Goal: Task Accomplishment & Management: Manage account settings

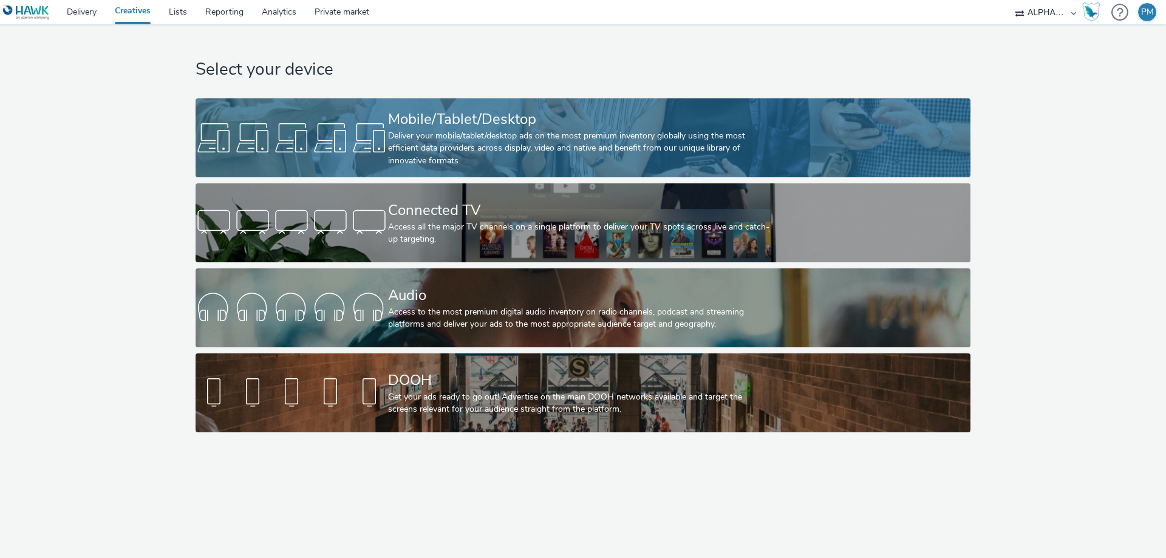
click at [446, 132] on div "Deliver your mobile/tablet/desktop ads on the most premium inventory globally u…" at bounding box center [580, 148] width 385 height 37
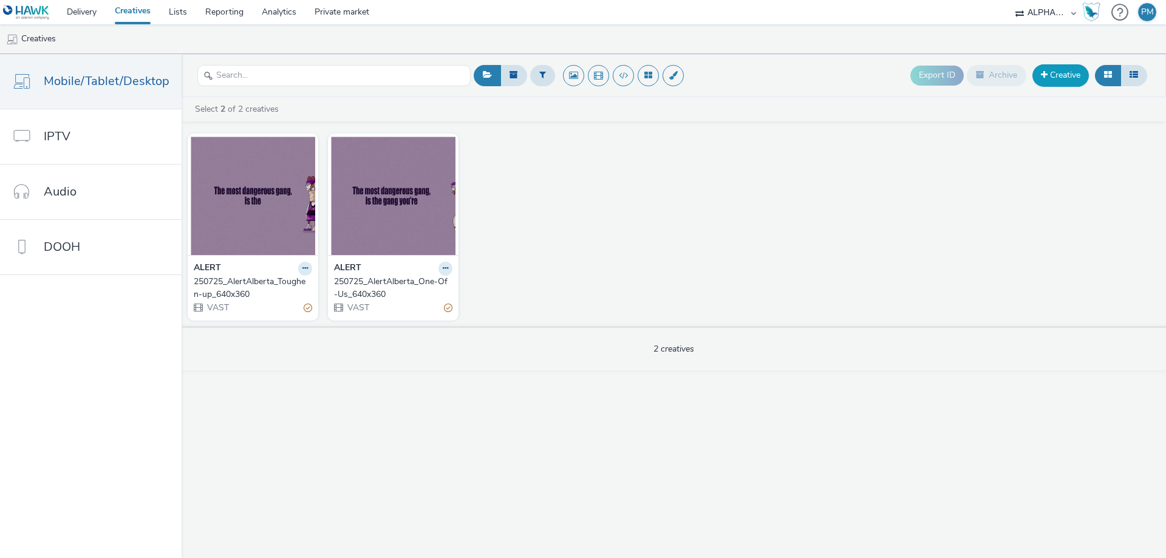
click at [1062, 75] on link "Creative" at bounding box center [1060, 75] width 56 height 22
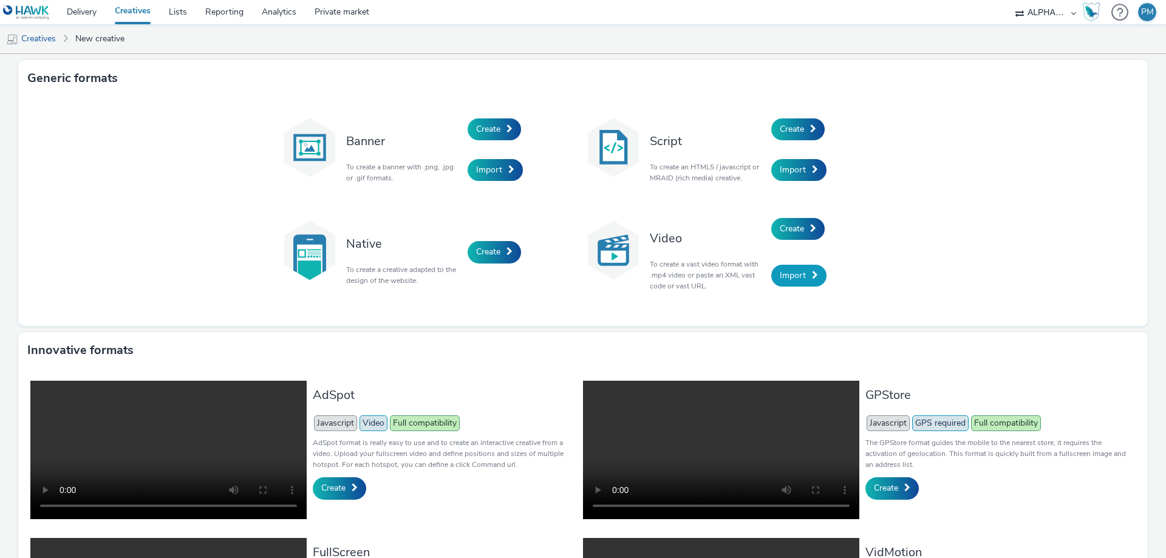
click at [793, 276] on span "Import" at bounding box center [793, 276] width 26 height 12
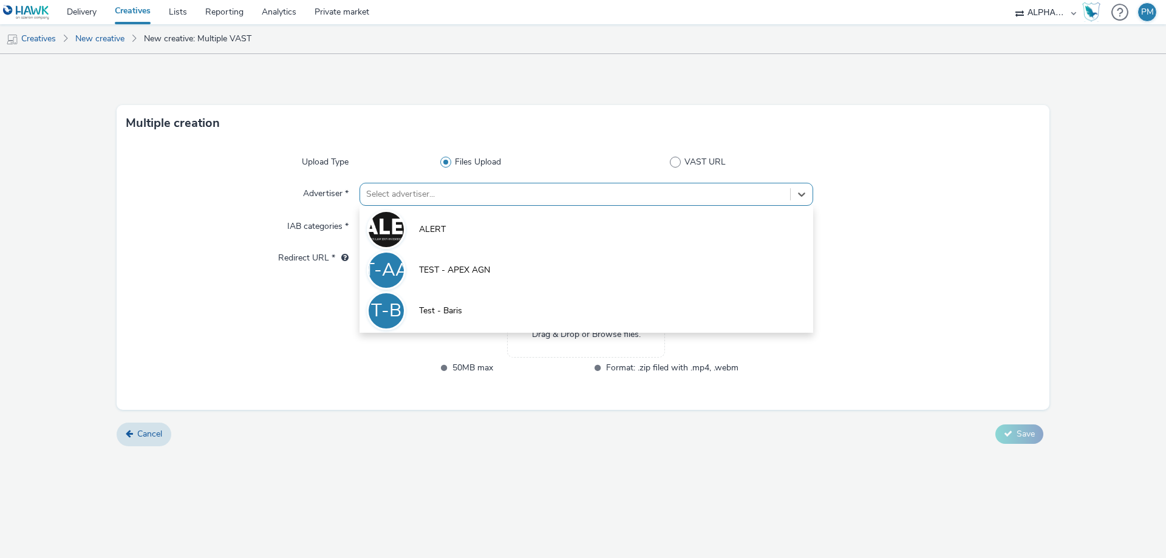
click at [479, 197] on div at bounding box center [575, 194] width 418 height 15
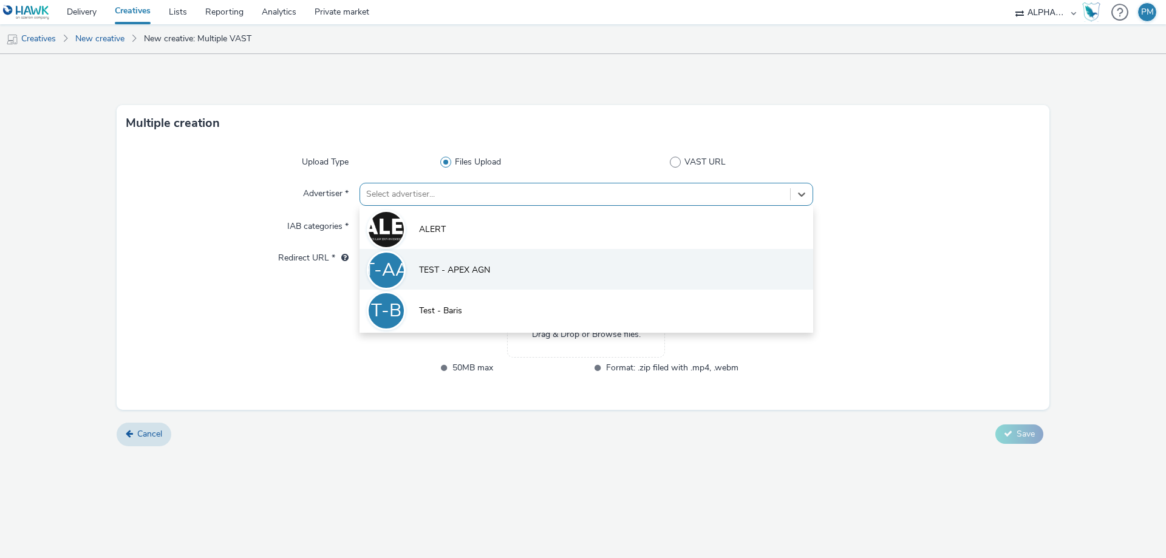
click at [484, 268] on span "TEST - APEX AGN" at bounding box center [454, 270] width 71 height 12
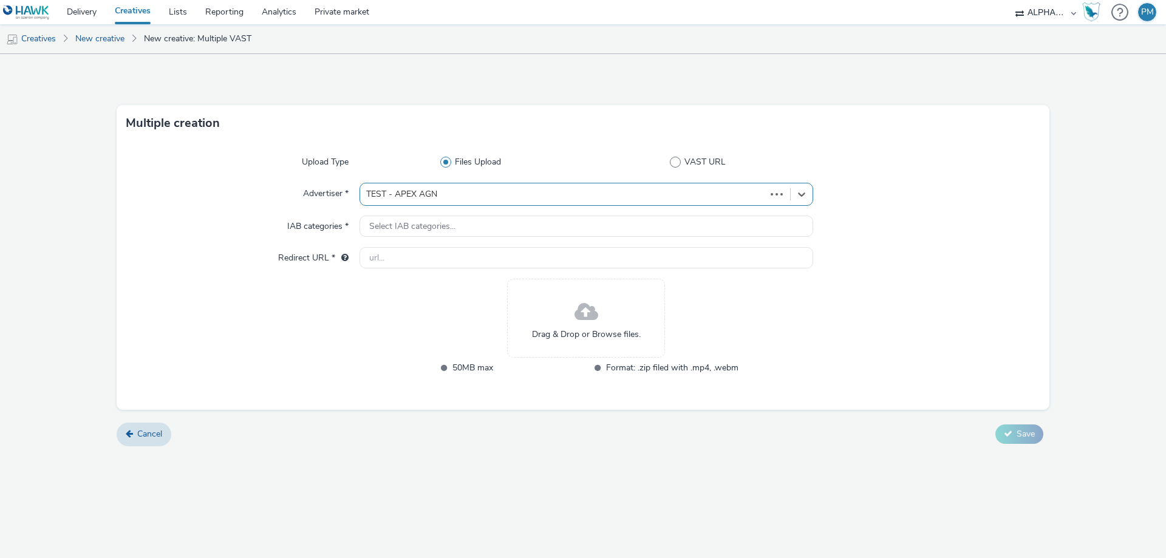
type input "[URL][DOMAIN_NAME]"
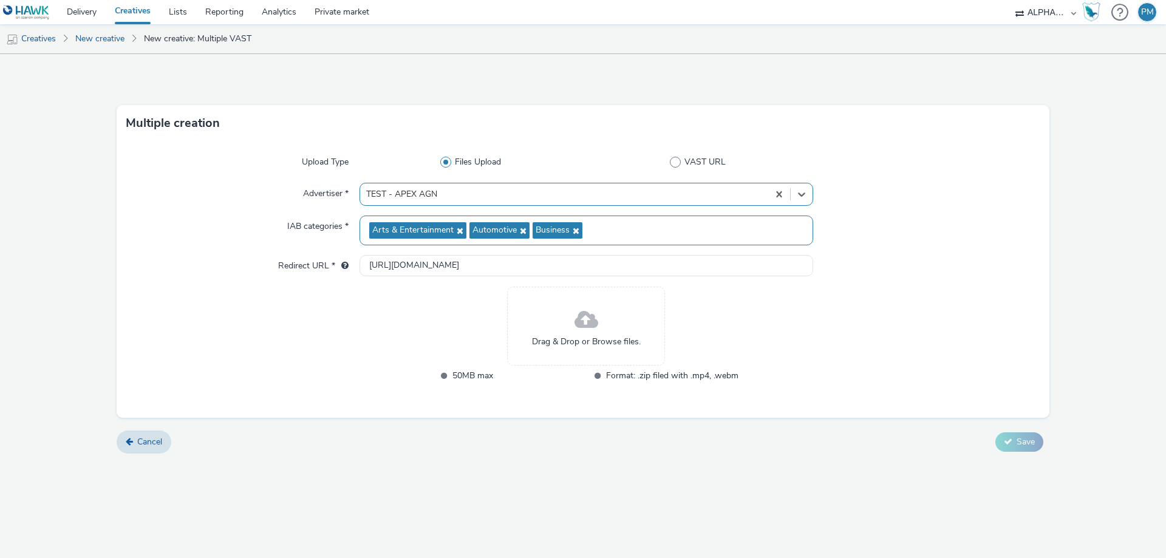
click at [652, 233] on div "Arts & Entertainment Automotive Business" at bounding box center [587, 231] width 454 height 30
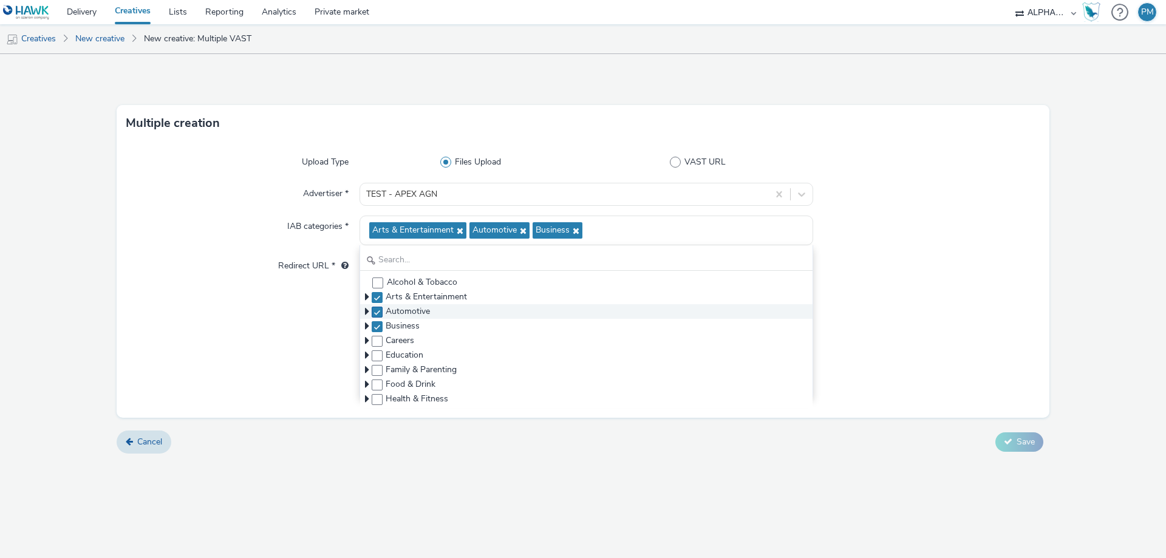
click at [377, 313] on span at bounding box center [377, 312] width 11 height 11
checkbox input "false"
click at [378, 325] on span at bounding box center [377, 326] width 11 height 11
checkbox input "false"
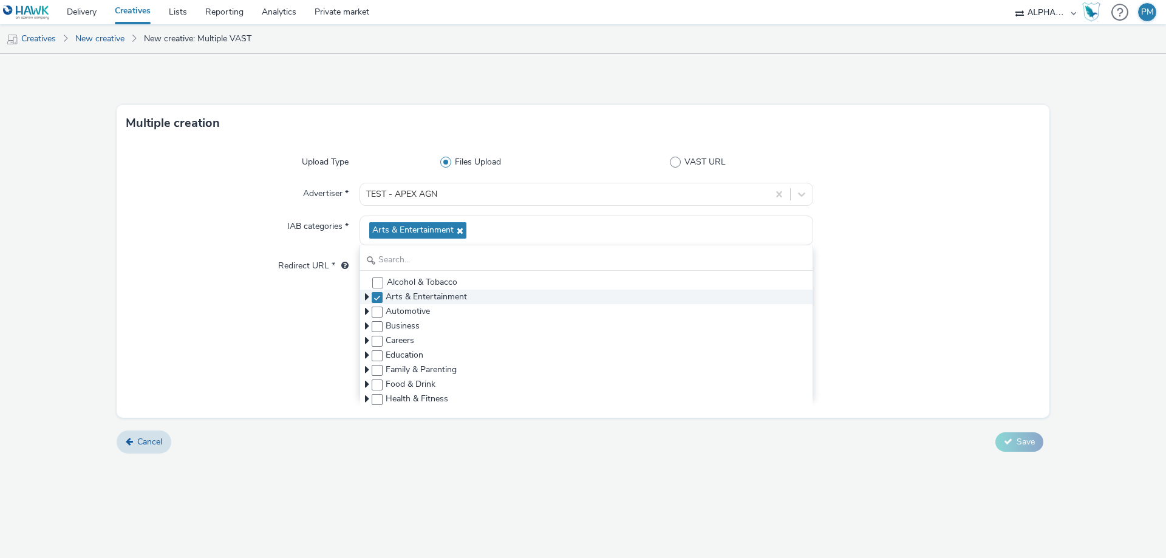
click at [366, 300] on icon at bounding box center [367, 297] width 4 height 12
click at [366, 295] on icon at bounding box center [367, 297] width 12 height 4
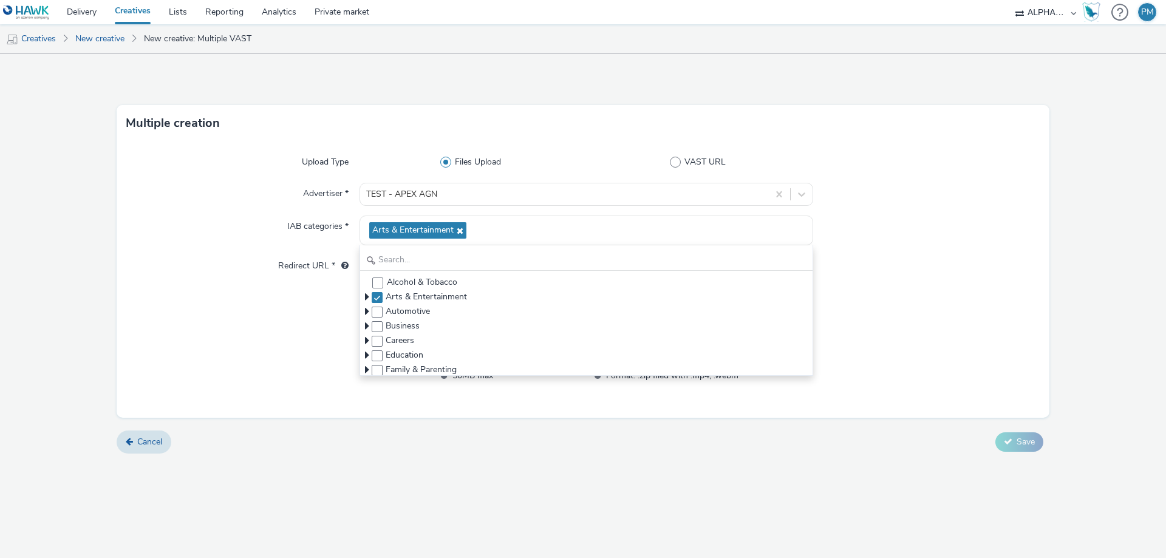
click at [883, 247] on div "Upload Type Files Upload VAST URL Advertiser * TEST - APEX AGN IAB categories *…" at bounding box center [583, 280] width 933 height 276
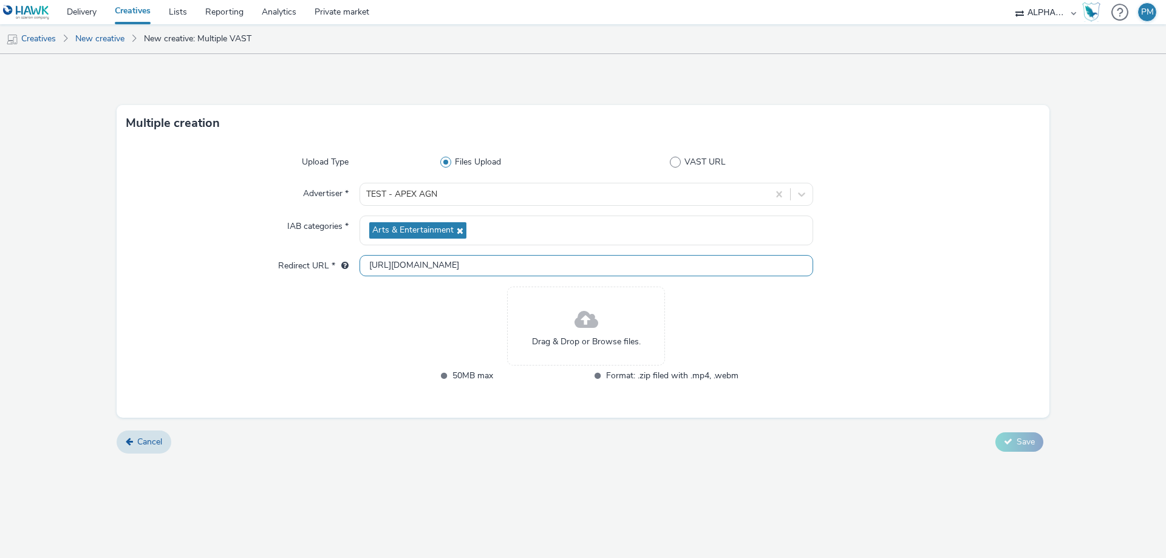
drag, startPoint x: 511, startPoint y: 265, endPoint x: 322, endPoint y: 265, distance: 188.3
click at [322, 265] on div "Redirect URL * [URL][DOMAIN_NAME]" at bounding box center [582, 266] width 913 height 22
paste input "s://[DOMAIN_NAME][URL]"
type input "[URL][DOMAIN_NAME]"
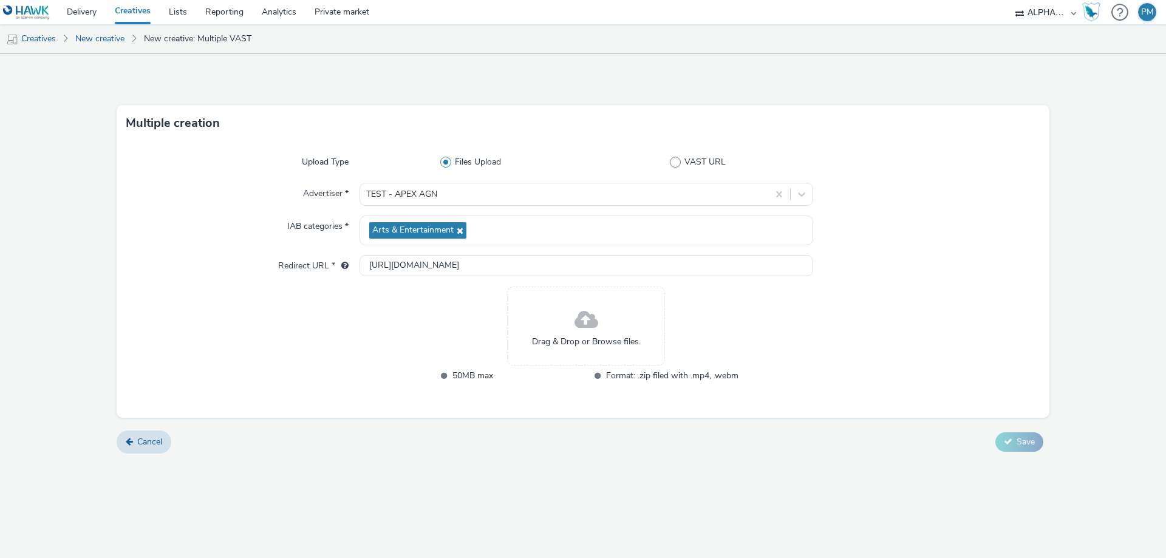
click at [306, 312] on div at bounding box center [242, 343] width 233 height 112
click at [572, 342] on span "Drag & Drop or Browse files." at bounding box center [586, 342] width 109 height 12
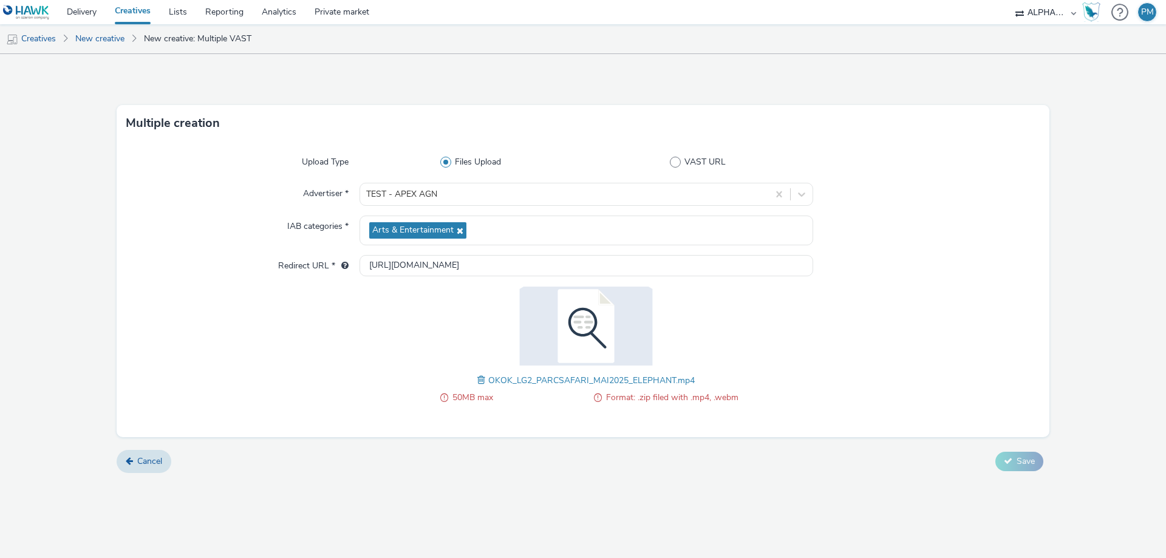
click at [369, 368] on div "50MB max Format: .zip filed with .mp4, .webm OKOK_LG2_PARCSAFARI_MAI2025_ELEPHA…" at bounding box center [587, 352] width 454 height 131
click at [479, 380] on span at bounding box center [482, 379] width 11 height 13
click at [596, 398] on span at bounding box center [598, 397] width 8 height 15
drag, startPoint x: 675, startPoint y: 382, endPoint x: 659, endPoint y: 381, distance: 15.8
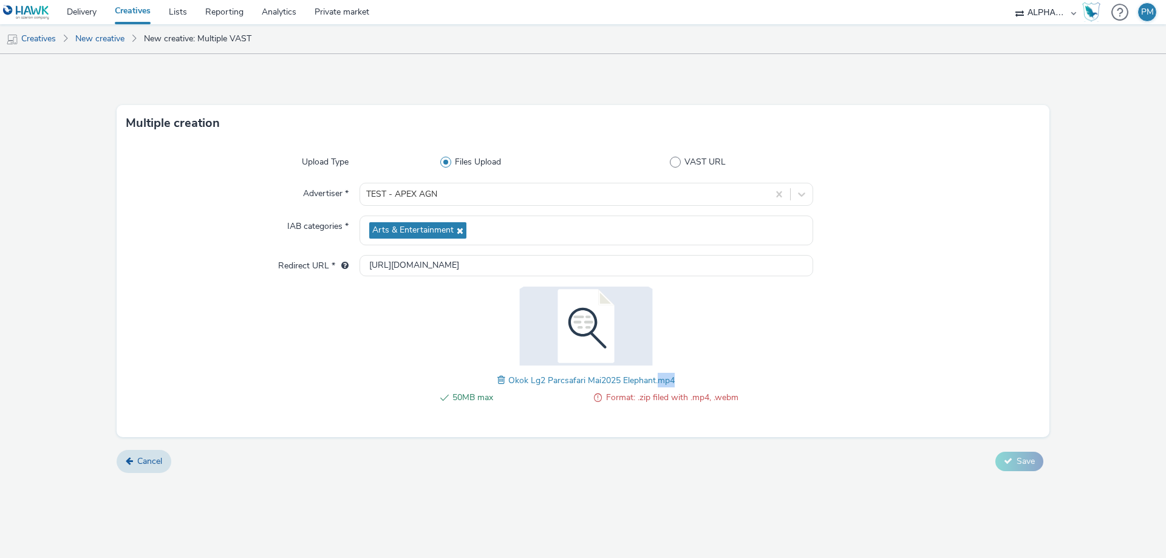
click at [659, 381] on span "Okok Lg2 Parcsafari Mai2025 Elephant.mp4" at bounding box center [591, 381] width 166 height 12
click at [735, 380] on div "50MB max Format: .zip filed with .mp4, .webm Okok Lg2 Parcsafari Mai2025 Elepha…" at bounding box center [587, 352] width 454 height 131
drag, startPoint x: 638, startPoint y: 400, endPoint x: 649, endPoint y: 399, distance: 10.3
click at [649, 399] on span "Format: .zip filed with .mp4, .webm" at bounding box center [672, 397] width 132 height 15
click at [728, 392] on span "Format: .zip filed with .mp4, .webm" at bounding box center [672, 397] width 132 height 15
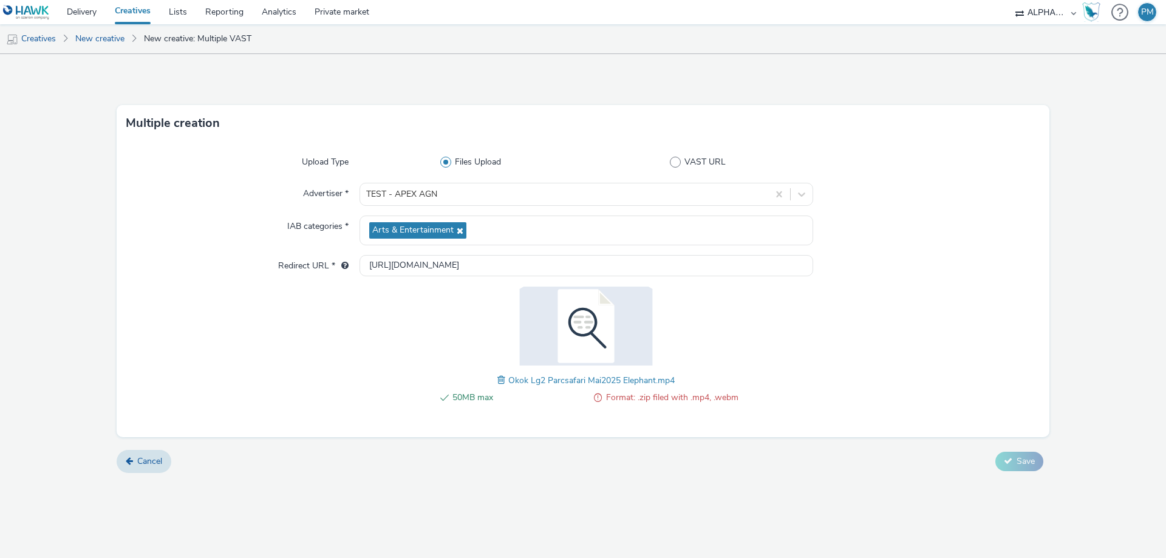
click at [502, 380] on span at bounding box center [502, 379] width 11 height 13
drag, startPoint x: 643, startPoint y: 341, endPoint x: 632, endPoint y: 333, distance: 14.0
click at [643, 341] on img at bounding box center [586, 326] width 158 height 79
click at [584, 327] on img at bounding box center [586, 326] width 158 height 79
click at [568, 334] on img at bounding box center [586, 326] width 158 height 79
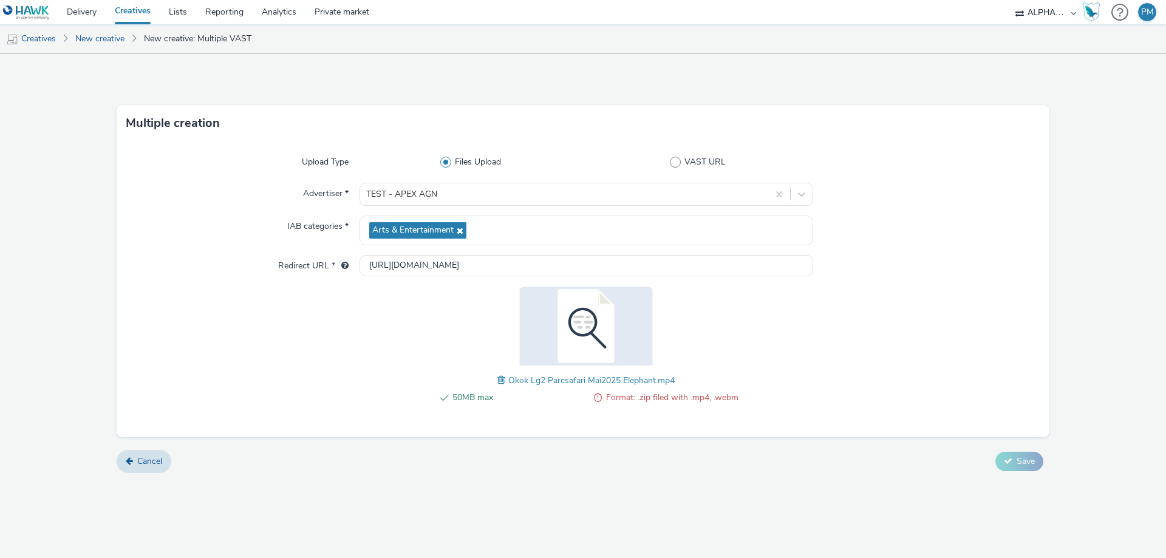
click at [599, 344] on img at bounding box center [586, 326] width 158 height 79
click at [499, 382] on span at bounding box center [502, 379] width 11 height 13
click at [519, 381] on span at bounding box center [524, 379] width 11 height 13
click at [516, 381] on div "50MB max Format: .zip filed with .mp4, .webm PREV25_Apex_16x9 6s_EN.mp4" at bounding box center [587, 352] width 454 height 131
click at [520, 381] on span at bounding box center [524, 379] width 11 height 13
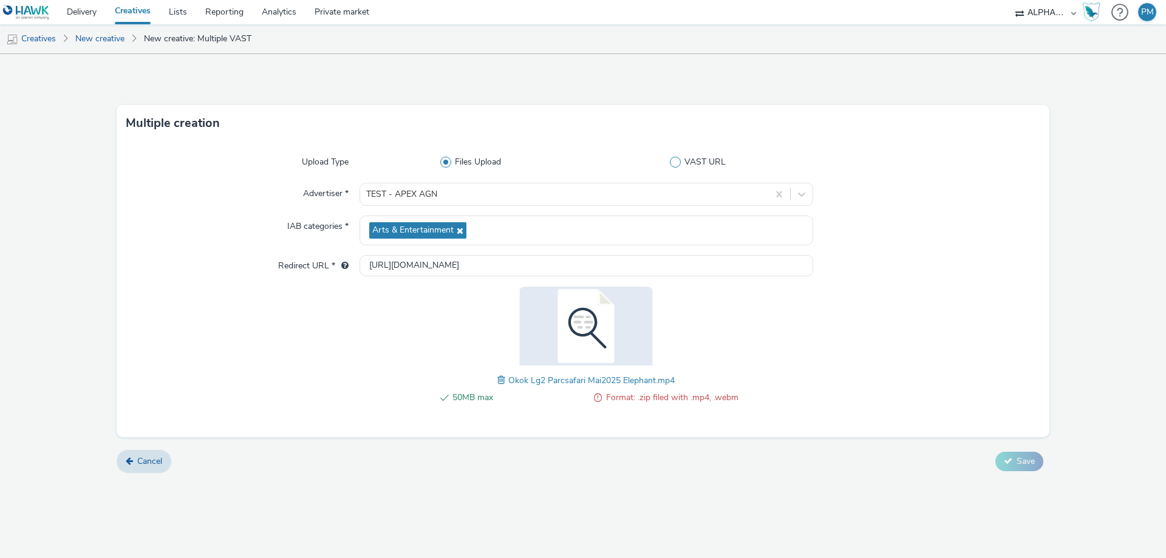
click at [689, 166] on span "VAST URL" at bounding box center [704, 162] width 41 height 12
click at [697, 166] on input "VAST URL" at bounding box center [701, 163] width 8 height 8
radio input "false"
radio input "true"
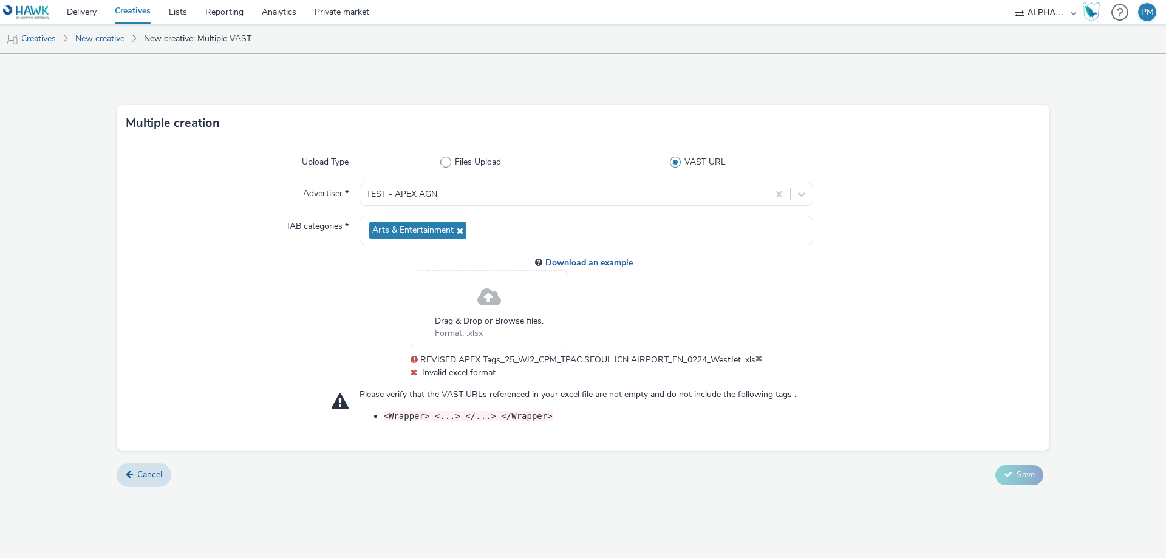
click at [760, 356] on icon at bounding box center [758, 360] width 7 height 12
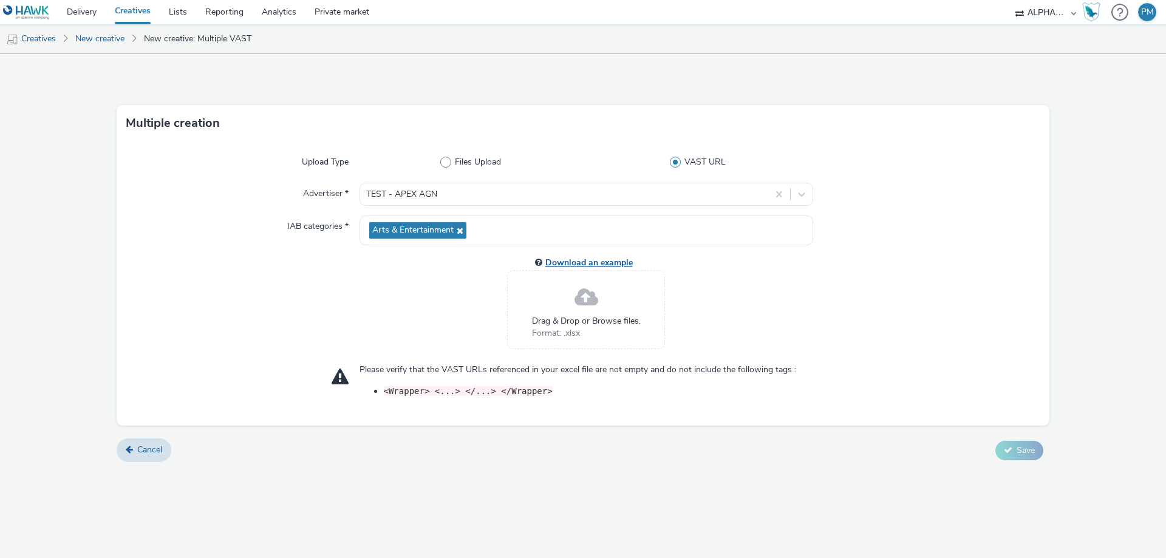
click at [566, 264] on link "Download an example" at bounding box center [591, 263] width 92 height 12
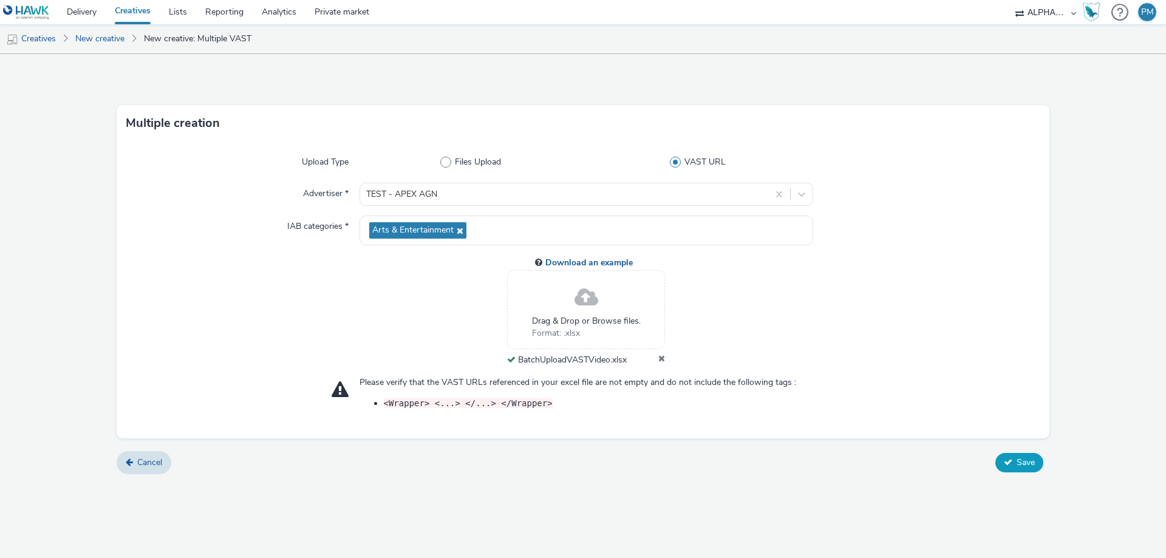
click at [1023, 463] on span "Save" at bounding box center [1026, 463] width 18 height 12
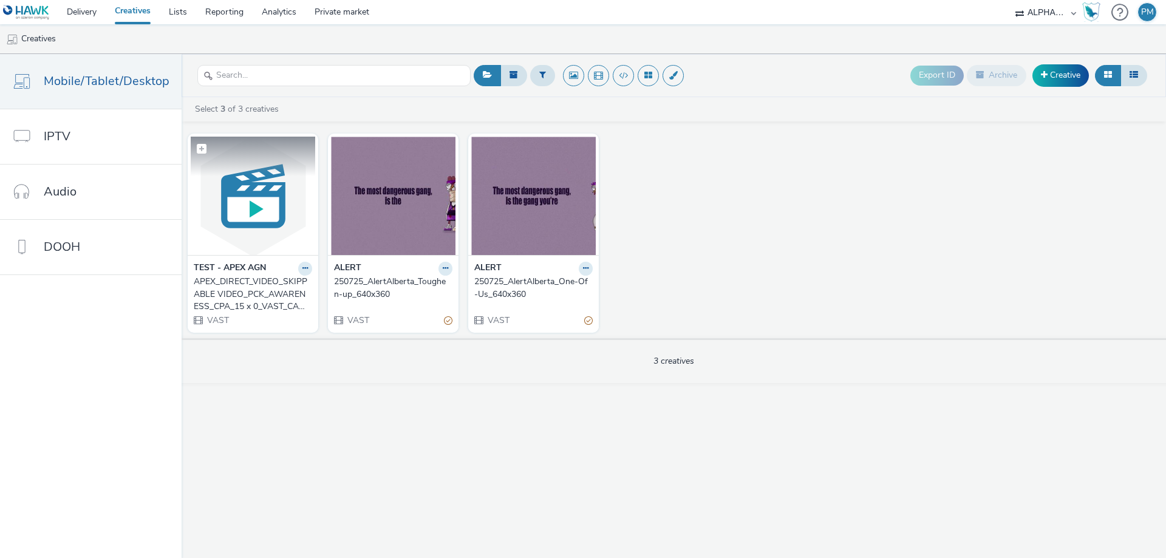
click at [250, 213] on img at bounding box center [253, 196] width 124 height 118
click at [303, 268] on icon at bounding box center [304, 268] width 5 height 7
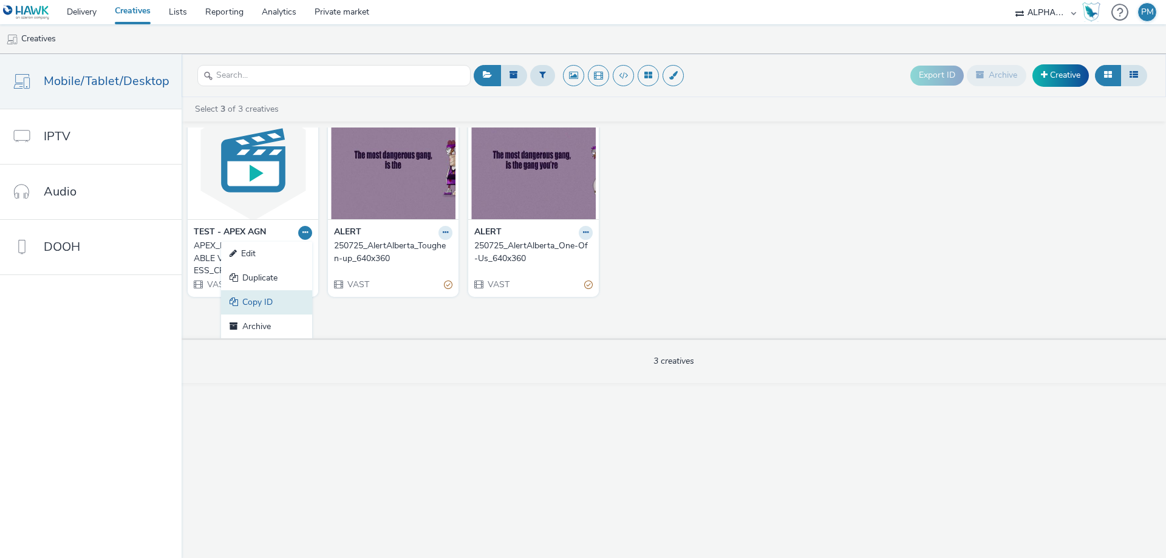
scroll to position [36, 0]
click at [270, 253] on link "Edit" at bounding box center [266, 253] width 91 height 24
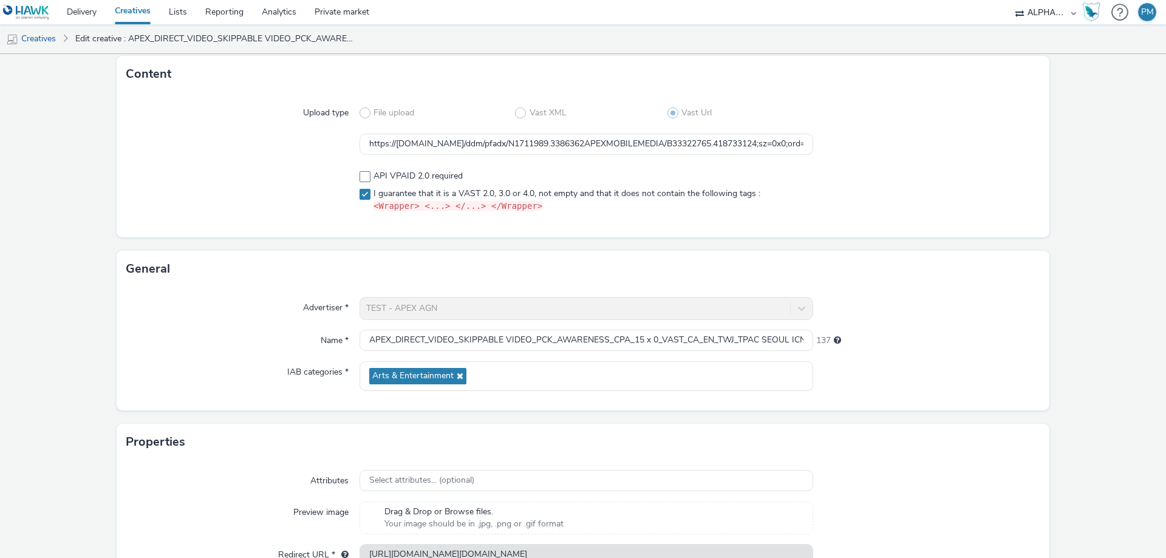
scroll to position [145, 0]
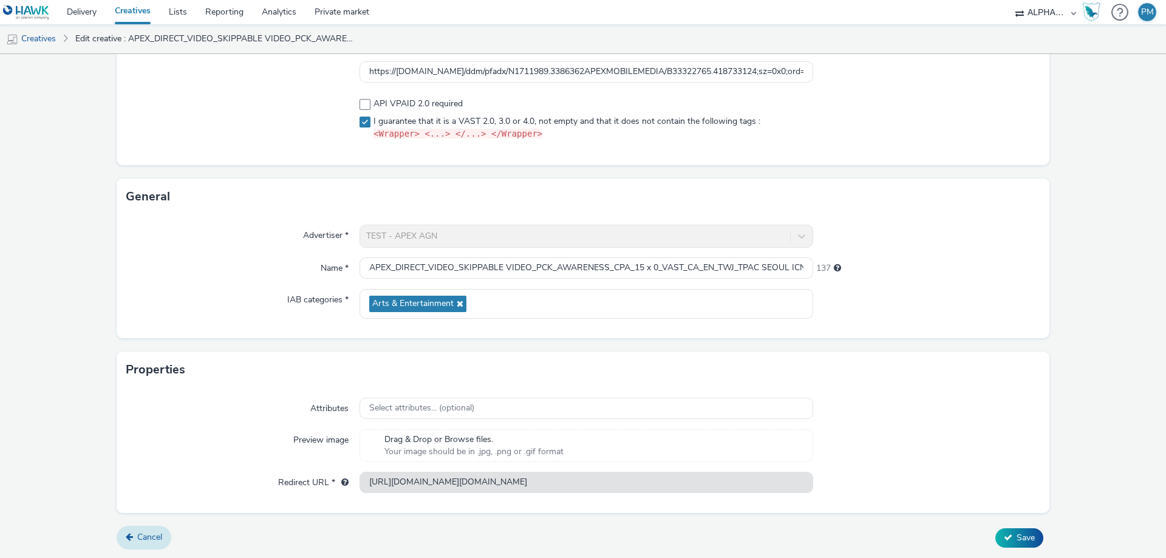
click at [140, 537] on span "Cancel" at bounding box center [149, 537] width 25 height 12
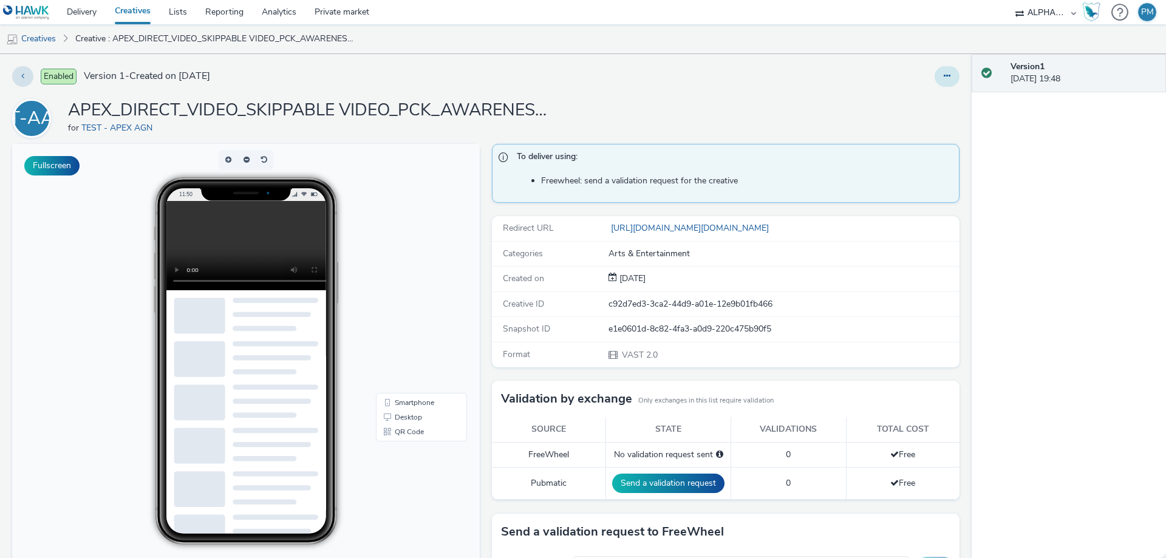
click at [935, 79] on button at bounding box center [947, 76] width 25 height 21
click at [895, 170] on link "Archive" at bounding box center [913, 174] width 91 height 24
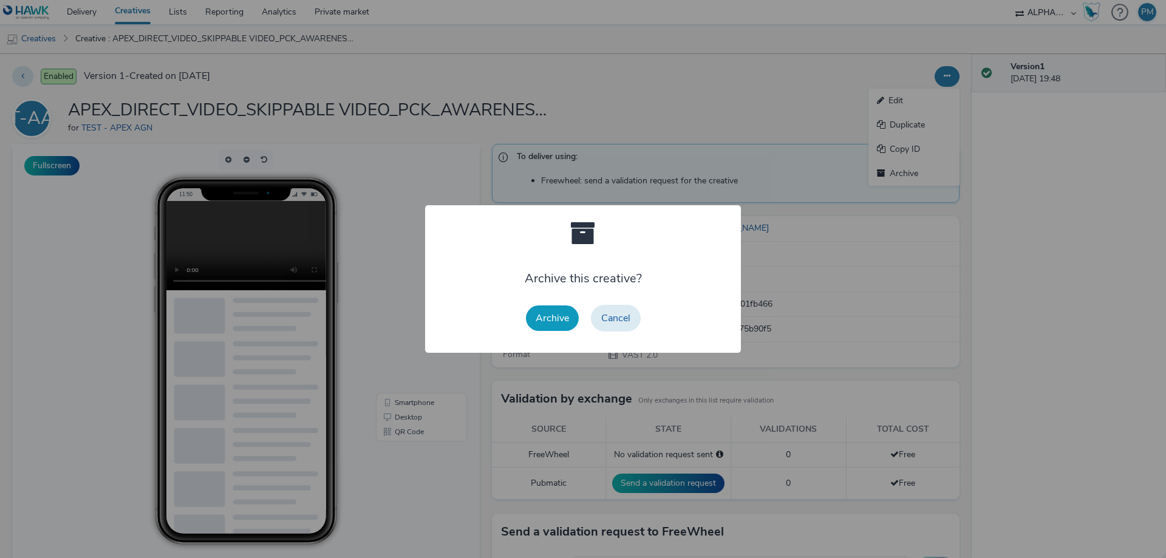
click at [551, 320] on button "Archive" at bounding box center [552, 318] width 53 height 26
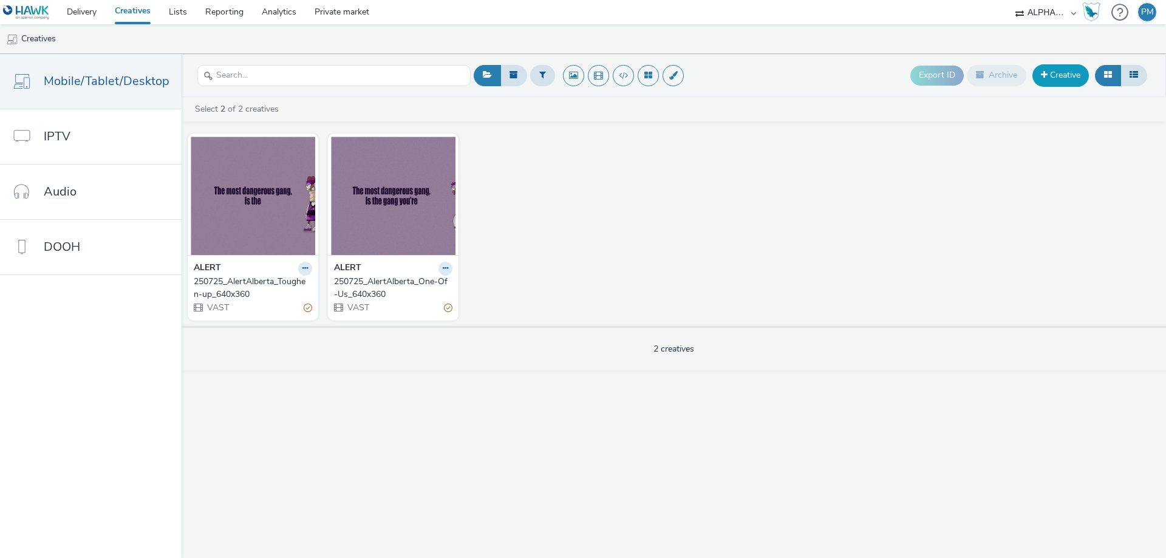
click at [1046, 79] on span at bounding box center [1044, 74] width 7 height 9
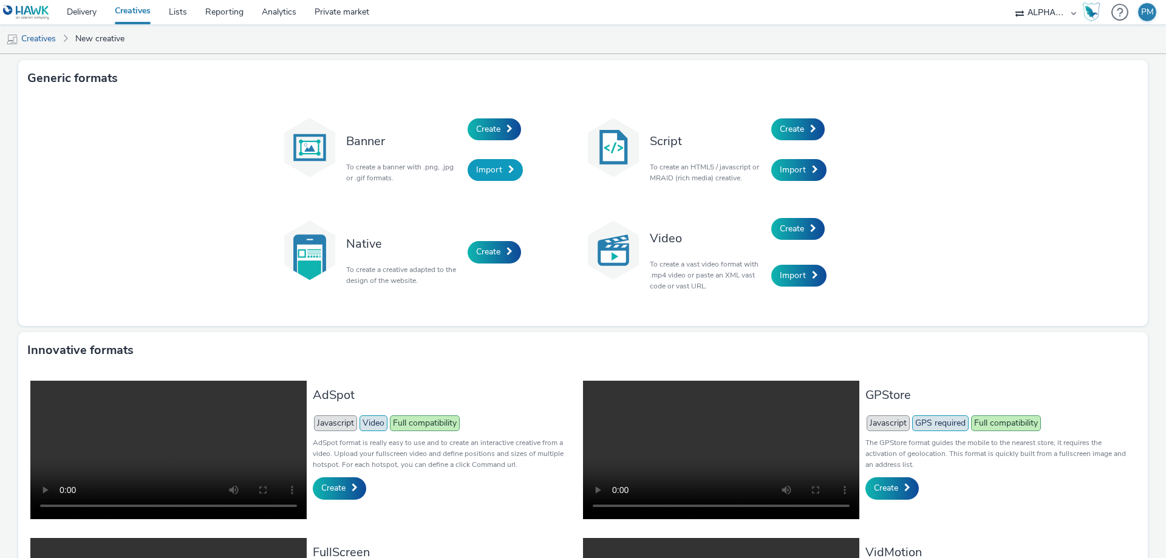
click at [485, 172] on span "Import" at bounding box center [489, 170] width 26 height 12
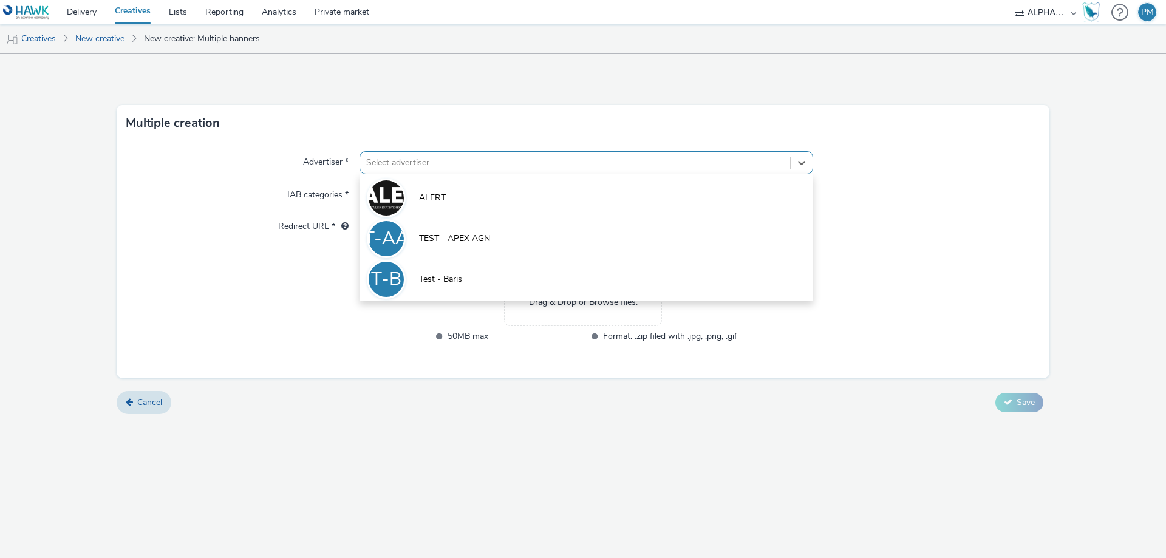
click at [469, 159] on div at bounding box center [575, 162] width 418 height 15
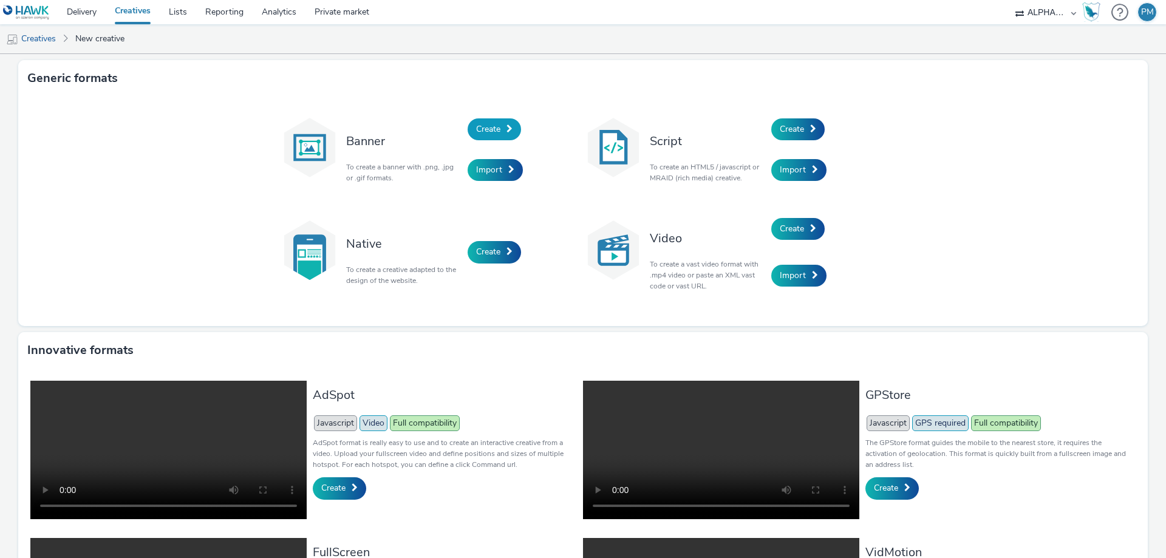
click at [485, 129] on span "Create" at bounding box center [488, 129] width 24 height 12
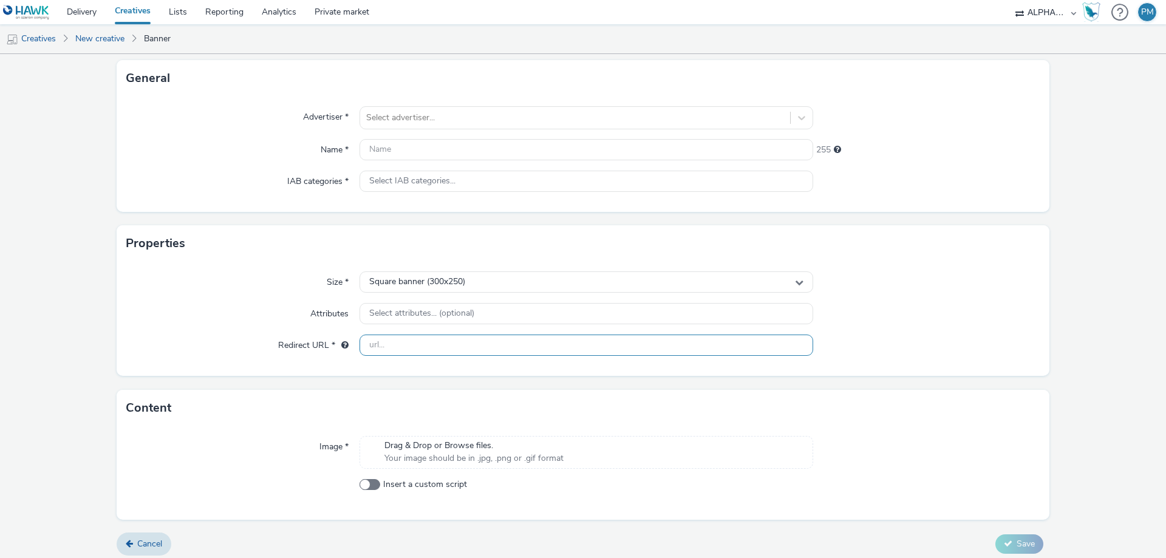
scroll to position [75, 0]
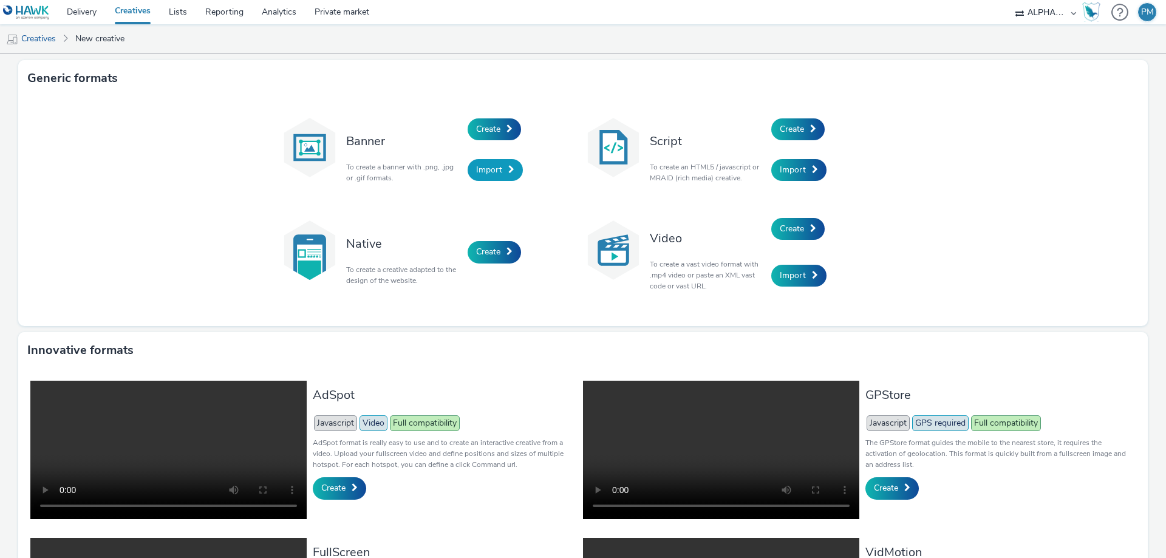
click at [482, 174] on span "Import" at bounding box center [489, 170] width 26 height 12
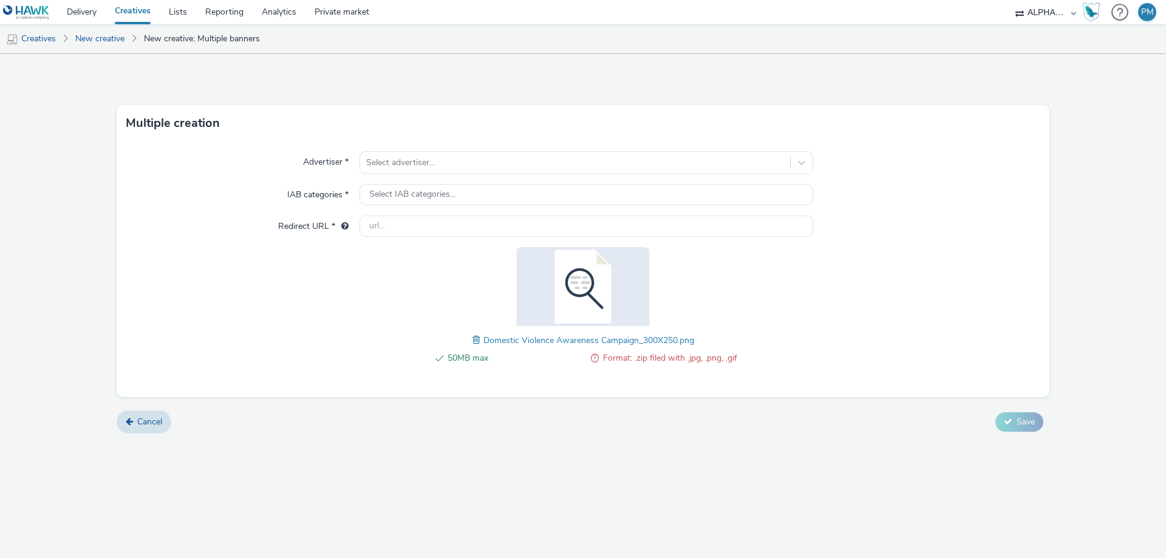
click at [476, 341] on span at bounding box center [477, 339] width 11 height 13
click at [624, 360] on span "Format: .zip filed with .jpg, .png, .gif" at bounding box center [670, 358] width 134 height 15
click at [478, 343] on span at bounding box center [477, 339] width 11 height 13
click at [687, 227] on input "text" at bounding box center [587, 226] width 454 height 21
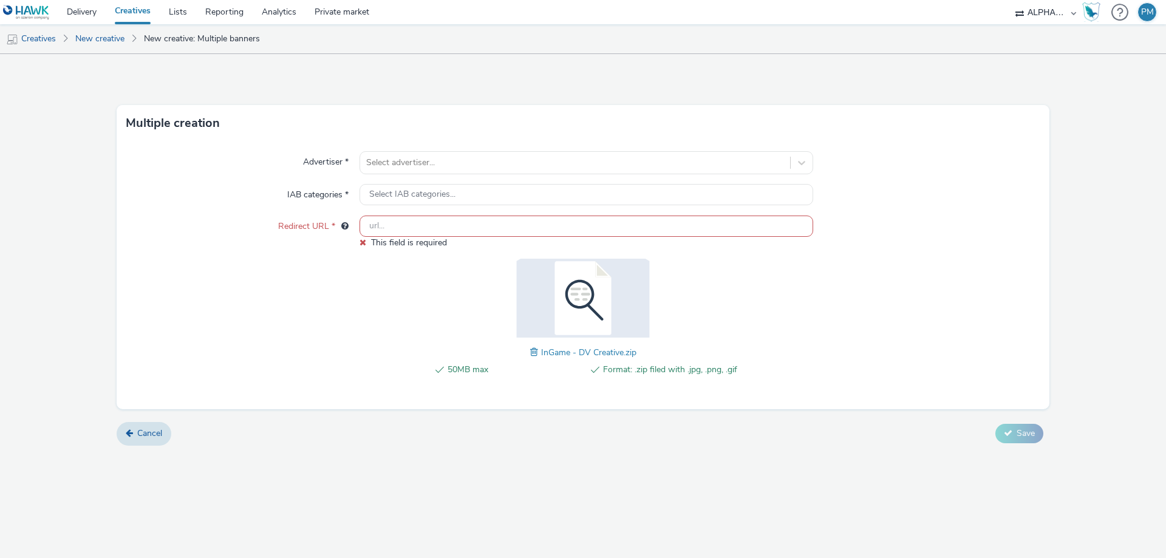
click at [406, 226] on input "text" at bounding box center [587, 226] width 454 height 21
paste input "[URL][DOMAIN_NAME]"
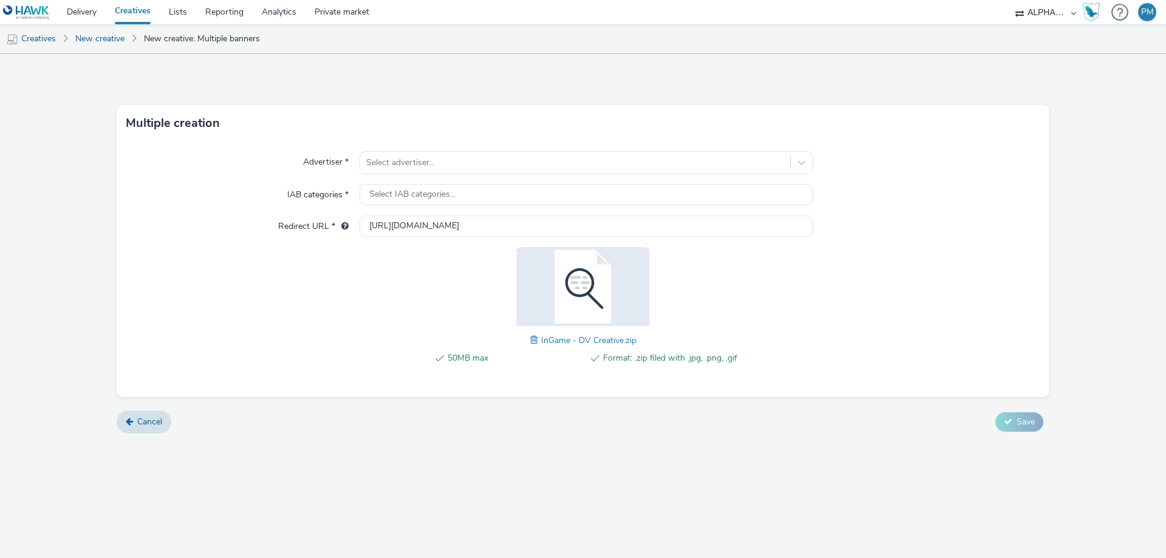
click at [366, 311] on div "Advertiser * Select advertiser... IAB categories * Select IAB categories... Red…" at bounding box center [583, 270] width 933 height 256
click at [441, 165] on div at bounding box center [575, 162] width 418 height 15
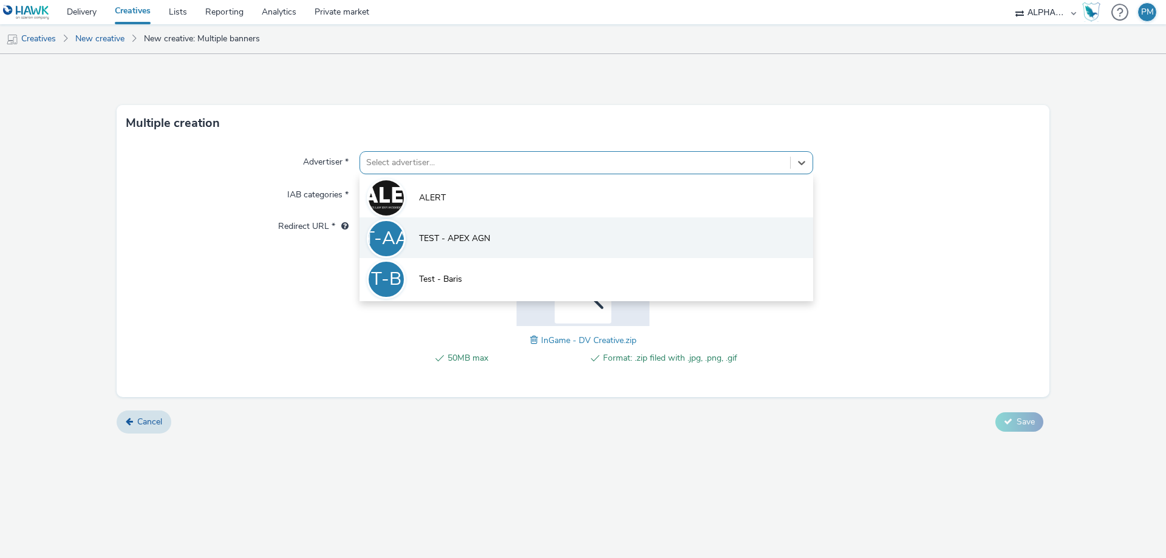
click at [460, 246] on li "T-AA TEST - APEX AGN" at bounding box center [587, 237] width 454 height 41
type input "[URL][DOMAIN_NAME]"
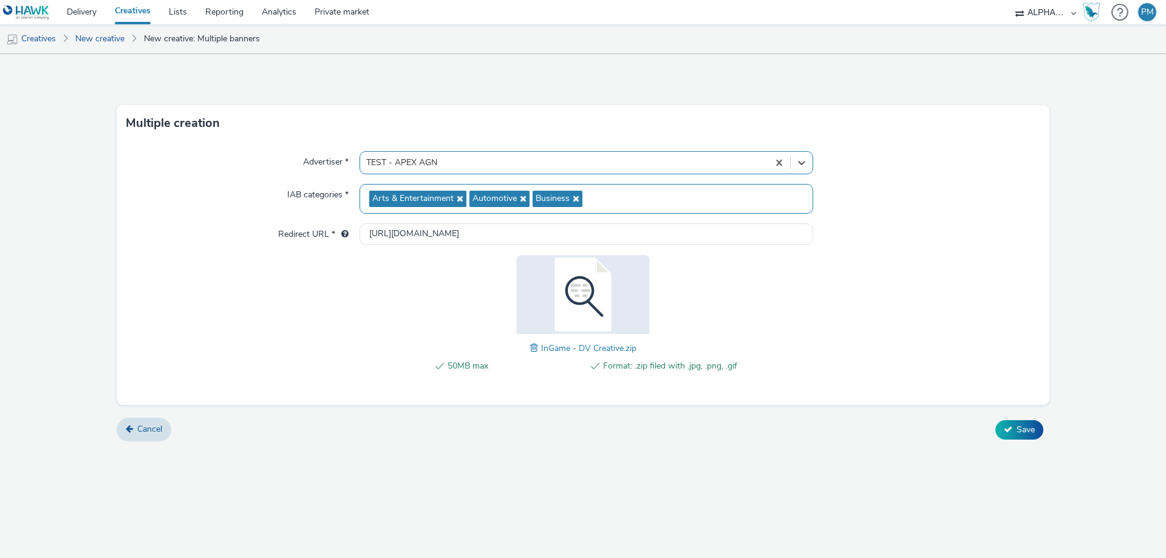
click at [522, 200] on icon at bounding box center [522, 198] width 10 height 9
click at [522, 200] on div "Arts & Entertainment Business" at bounding box center [587, 199] width 454 height 30
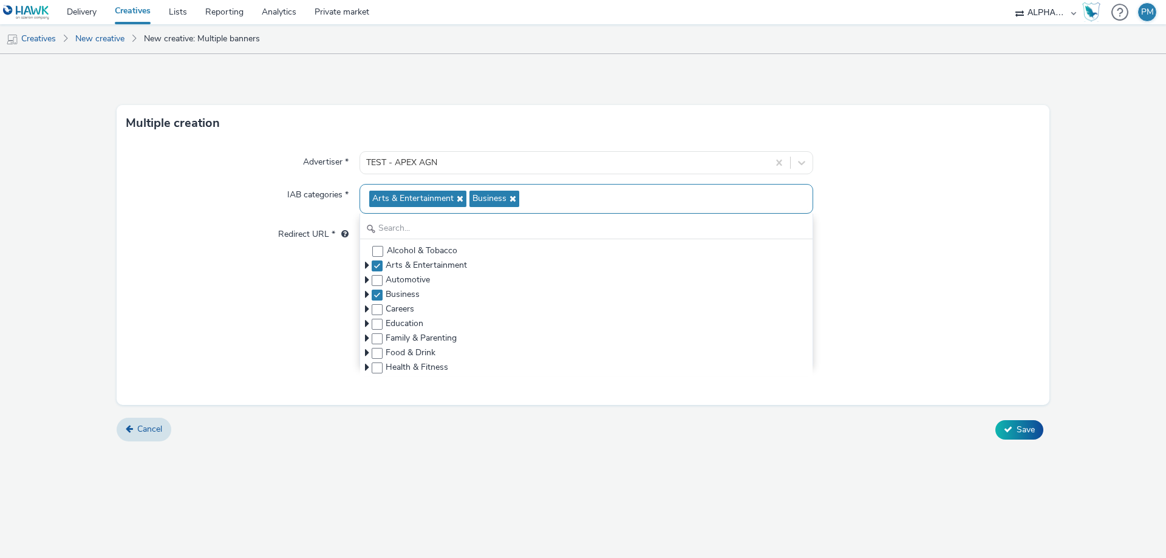
click at [514, 200] on icon at bounding box center [511, 198] width 10 height 9
checkbox input "false"
click at [171, 315] on div "Advertiser * TEST - APEX AGN IAB categories * Arts & Entertainment Alcohol & To…" at bounding box center [583, 274] width 933 height 264
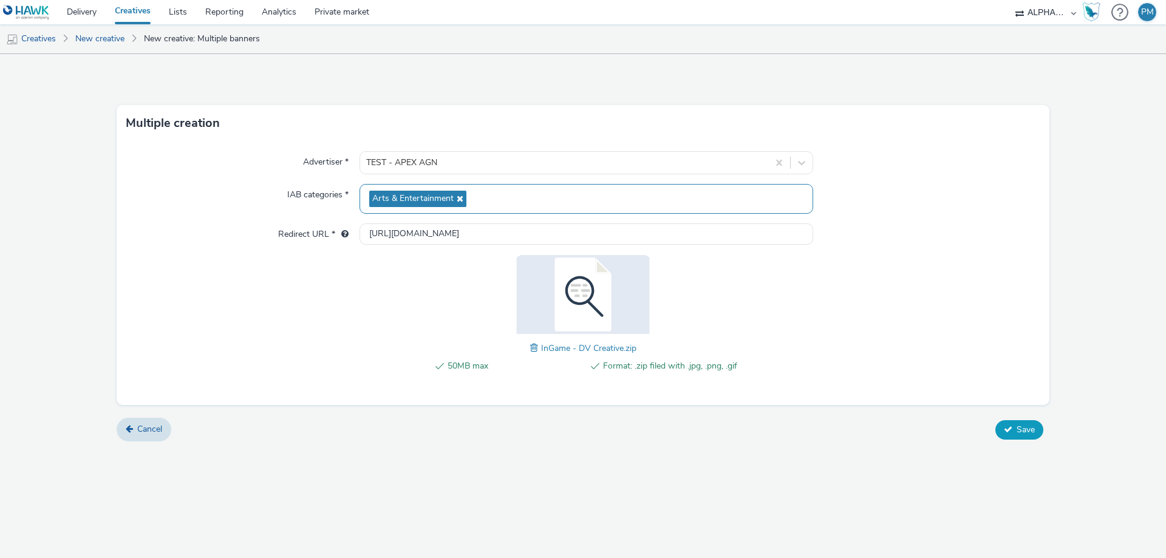
click at [1015, 428] on button "Save" at bounding box center [1019, 429] width 48 height 19
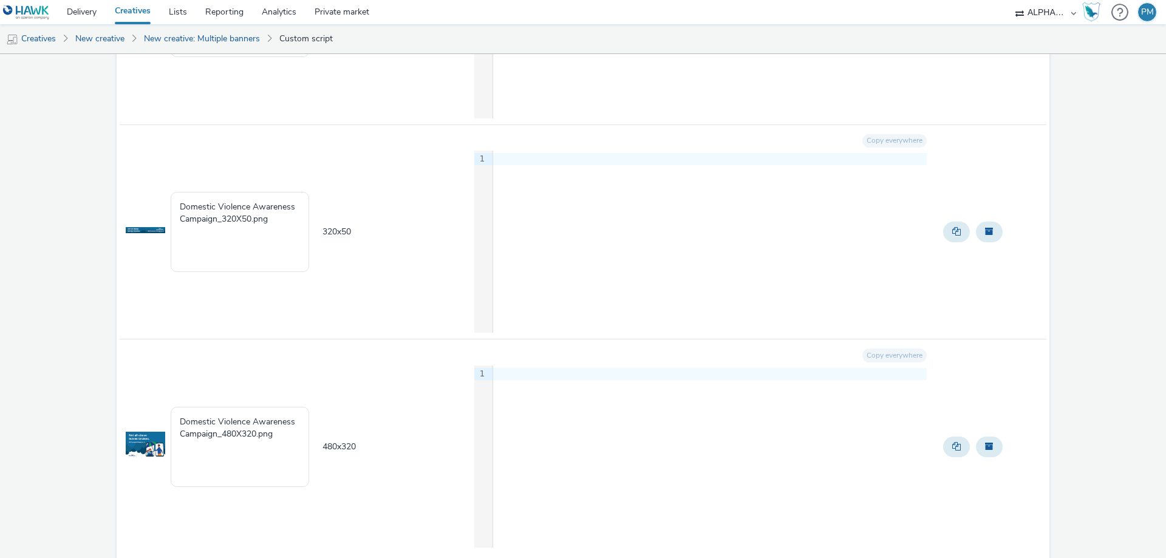
scroll to position [977, 0]
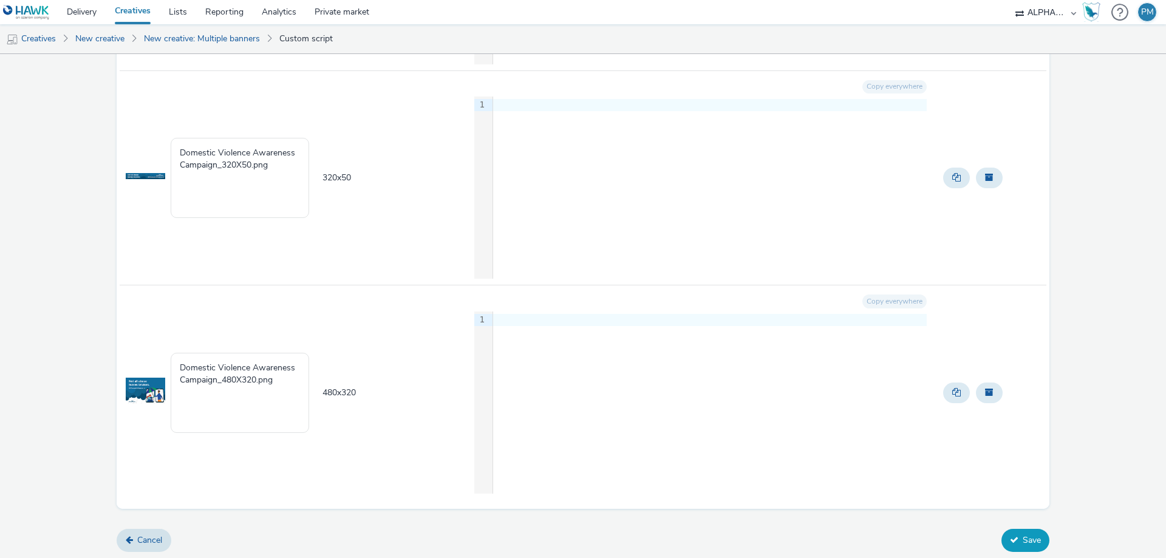
click at [1013, 542] on button "Save" at bounding box center [1025, 540] width 48 height 23
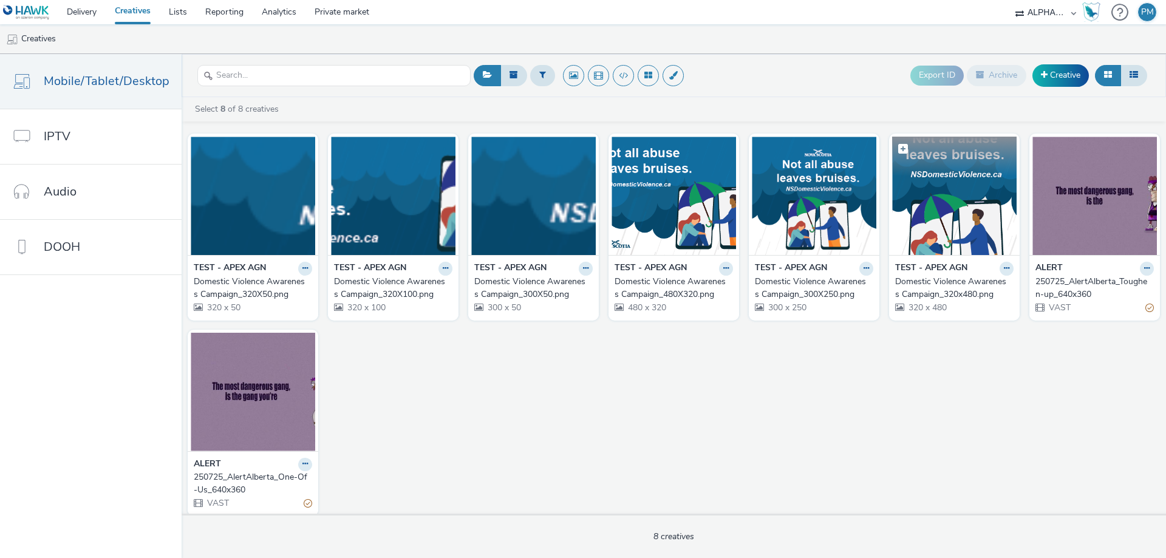
click at [917, 207] on img at bounding box center [954, 196] width 124 height 118
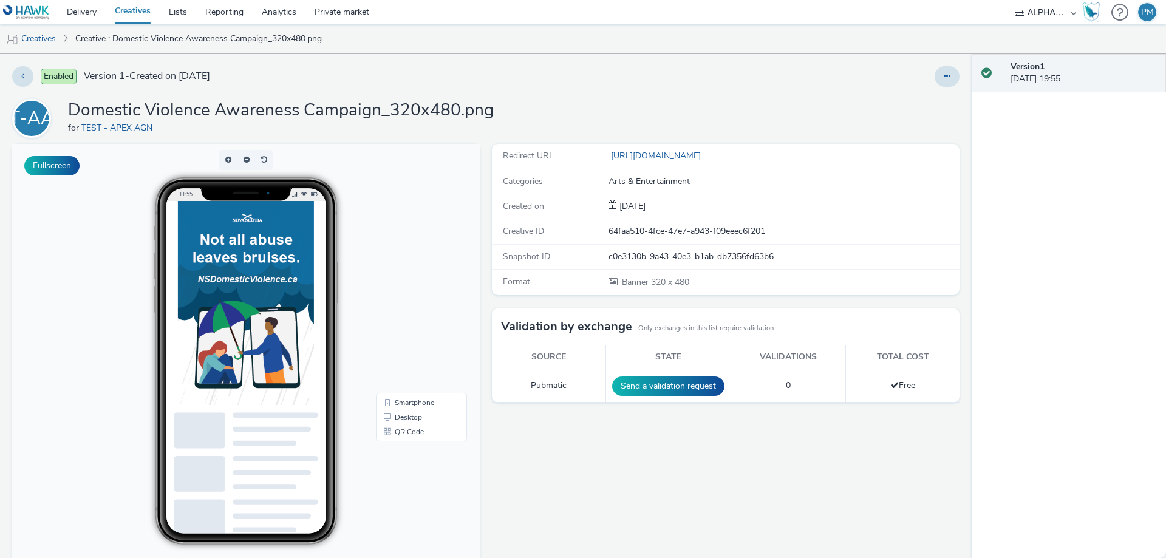
click at [121, 315] on div "11:55" at bounding box center [246, 360] width 250 height 367
click at [48, 167] on button "Fullscreen" at bounding box center [51, 165] width 55 height 19
click at [20, 75] on button at bounding box center [22, 76] width 21 height 21
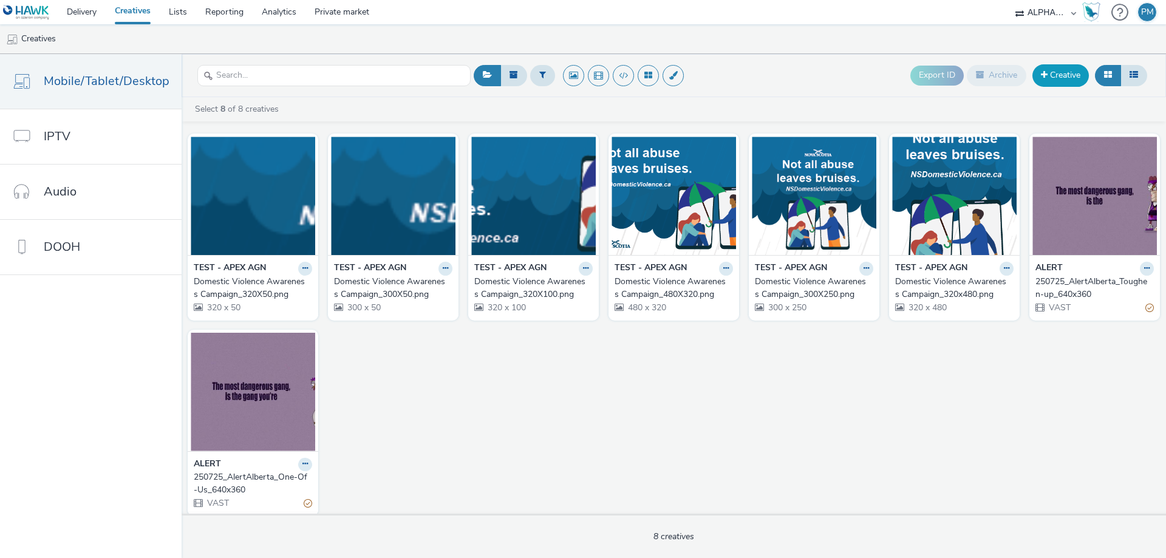
click at [1045, 77] on span at bounding box center [1044, 74] width 7 height 9
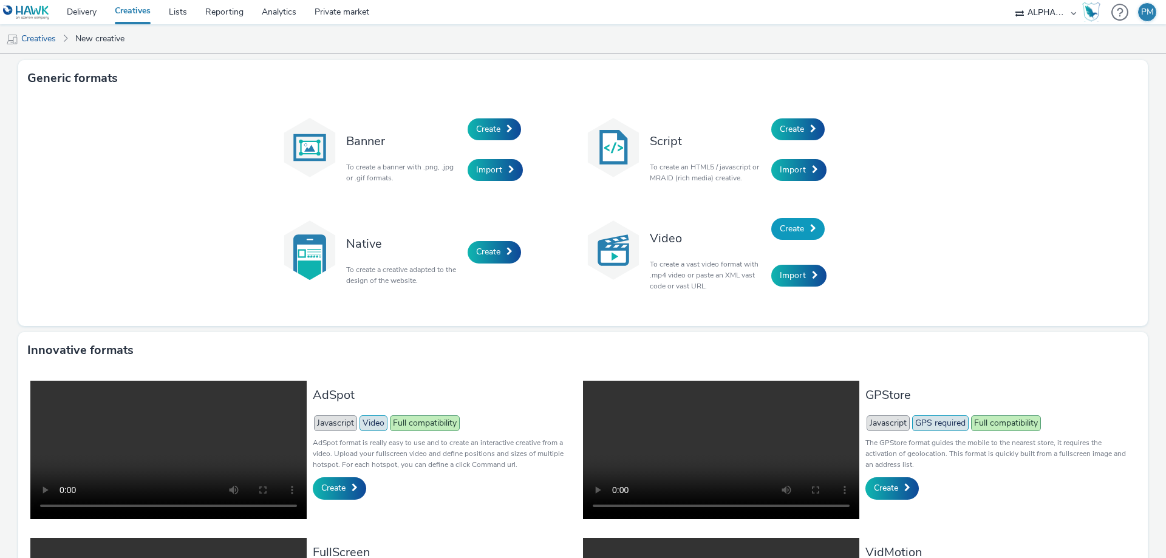
click at [803, 230] on link "Create" at bounding box center [797, 229] width 53 height 22
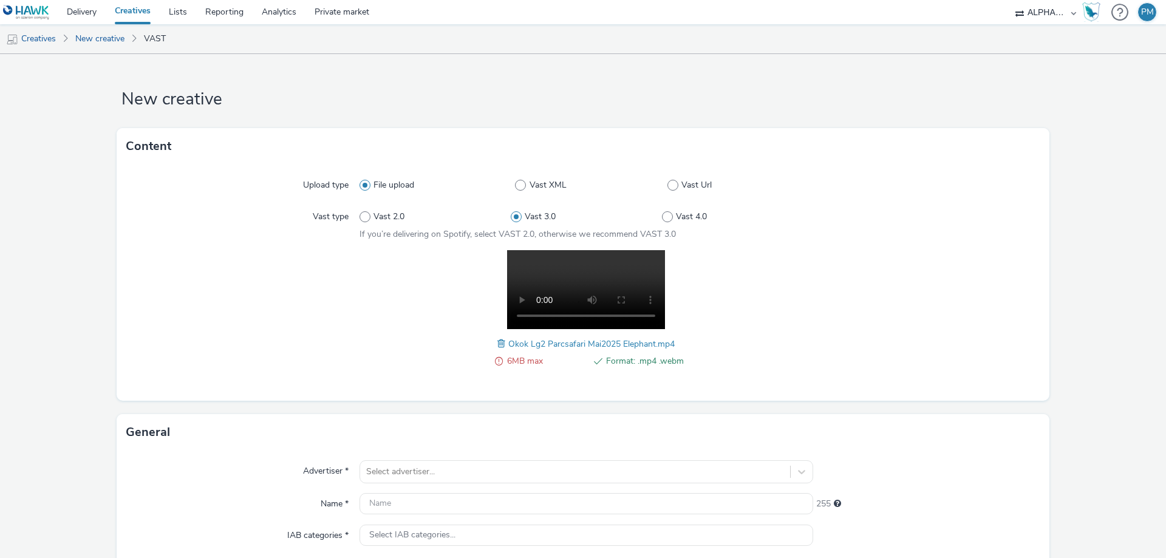
click at [278, 292] on div at bounding box center [242, 315] width 233 height 131
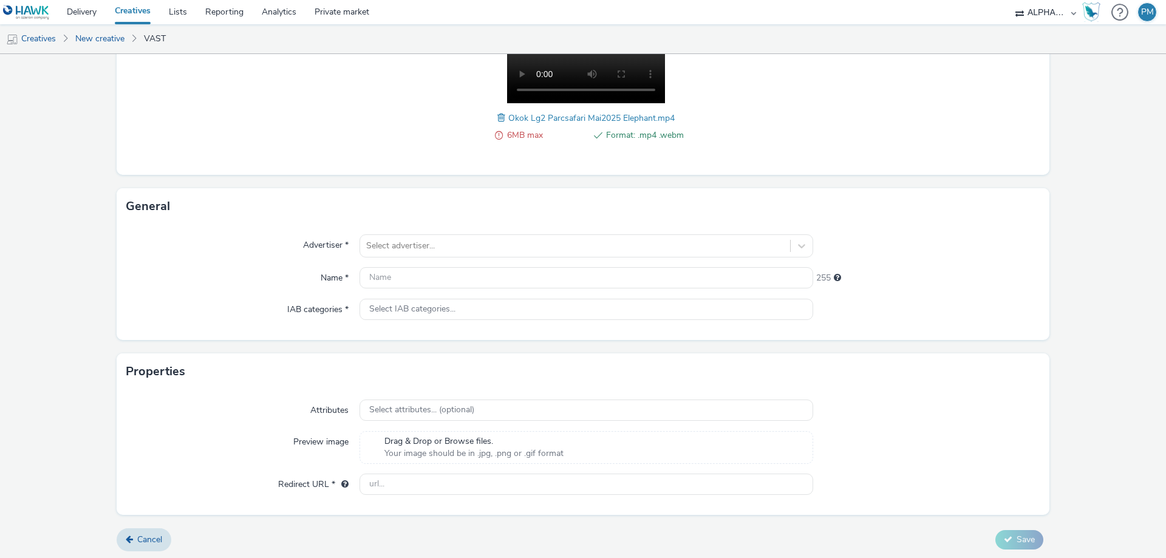
scroll to position [228, 0]
click at [132, 540] on icon at bounding box center [129, 537] width 7 height 9
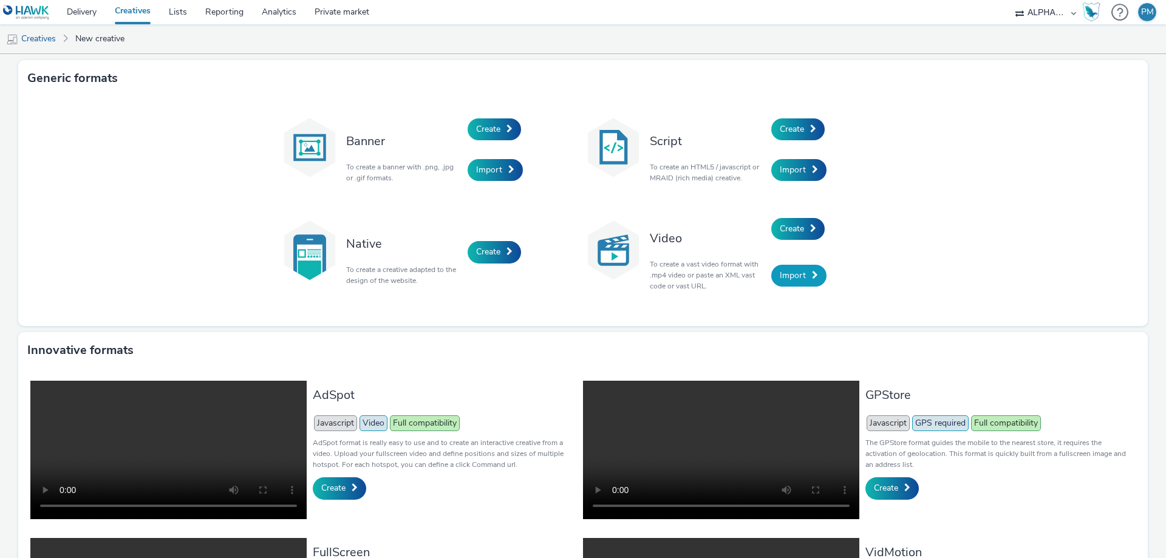
click at [799, 278] on span "Import" at bounding box center [793, 276] width 26 height 12
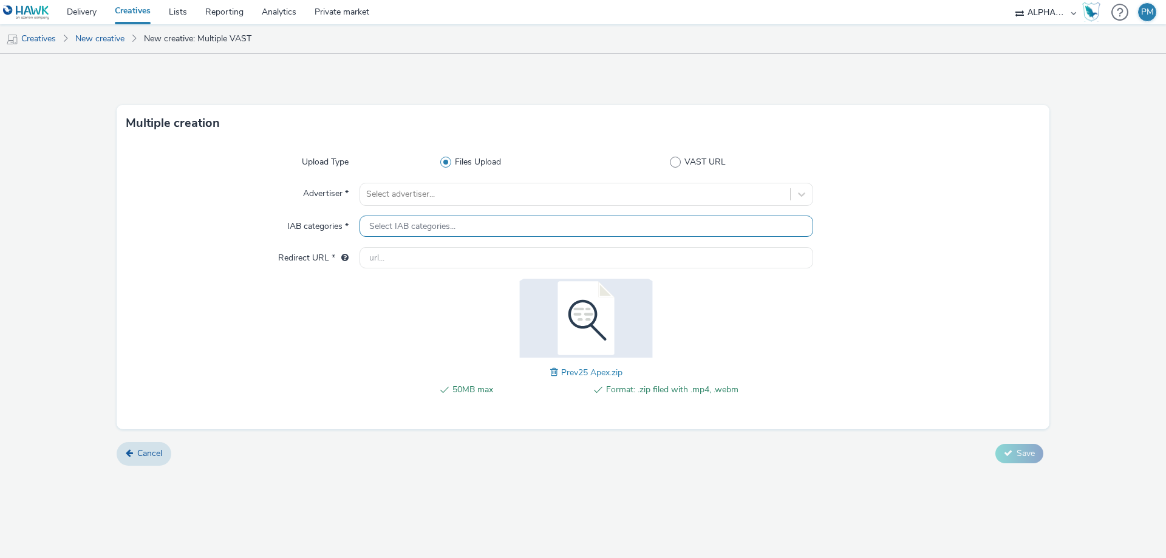
click at [461, 224] on div "Select IAB categories..." at bounding box center [587, 226] width 454 height 21
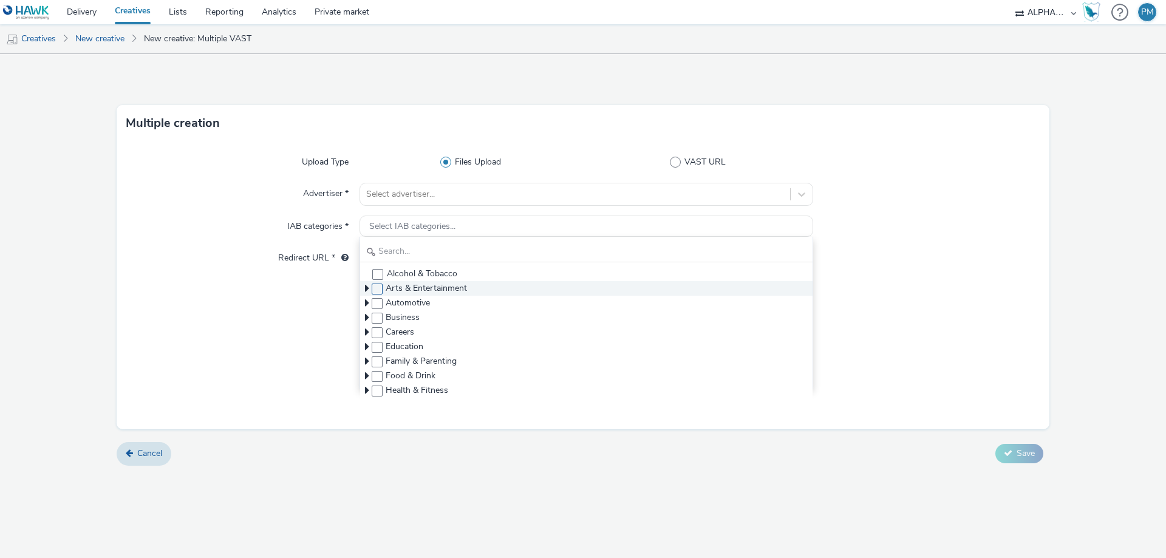
click at [374, 292] on span at bounding box center [377, 289] width 11 height 11
checkbox input "true"
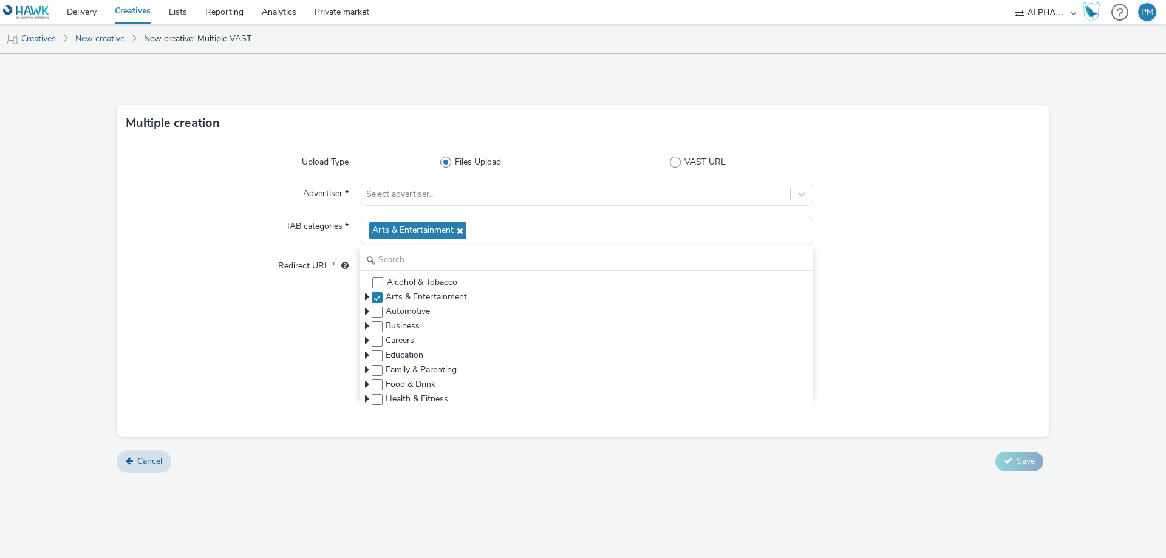
click at [278, 296] on div at bounding box center [242, 352] width 233 height 131
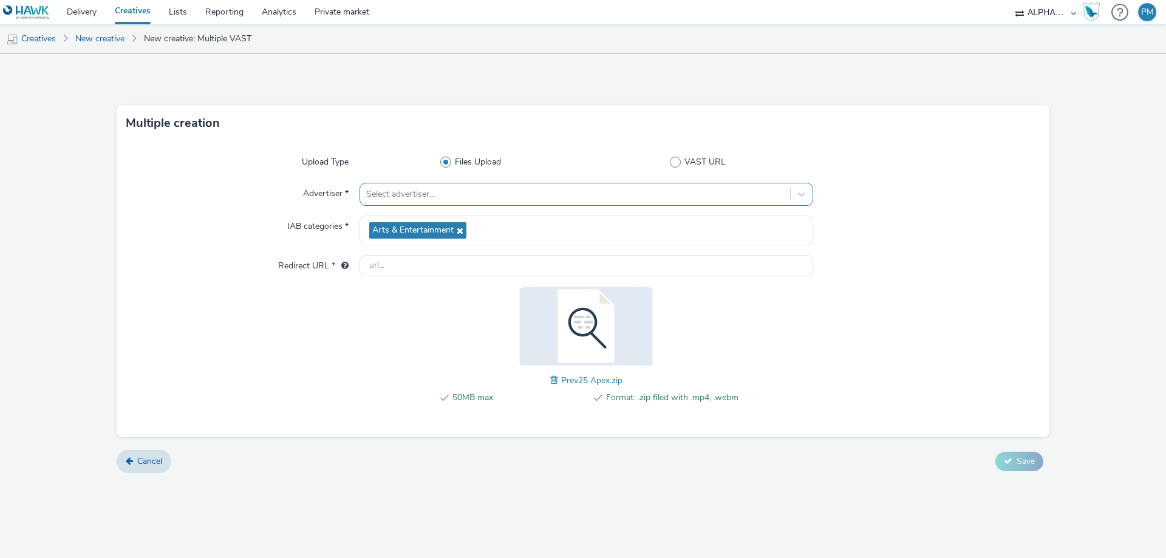
click at [428, 198] on div at bounding box center [575, 194] width 418 height 15
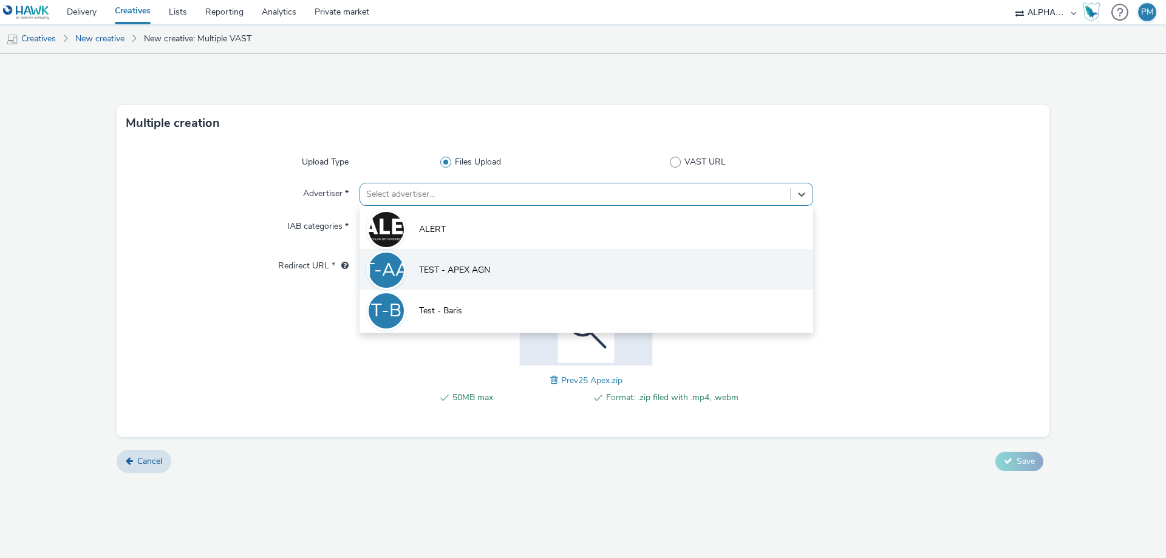
click at [471, 270] on span "TEST - APEX AGN" at bounding box center [454, 270] width 71 height 12
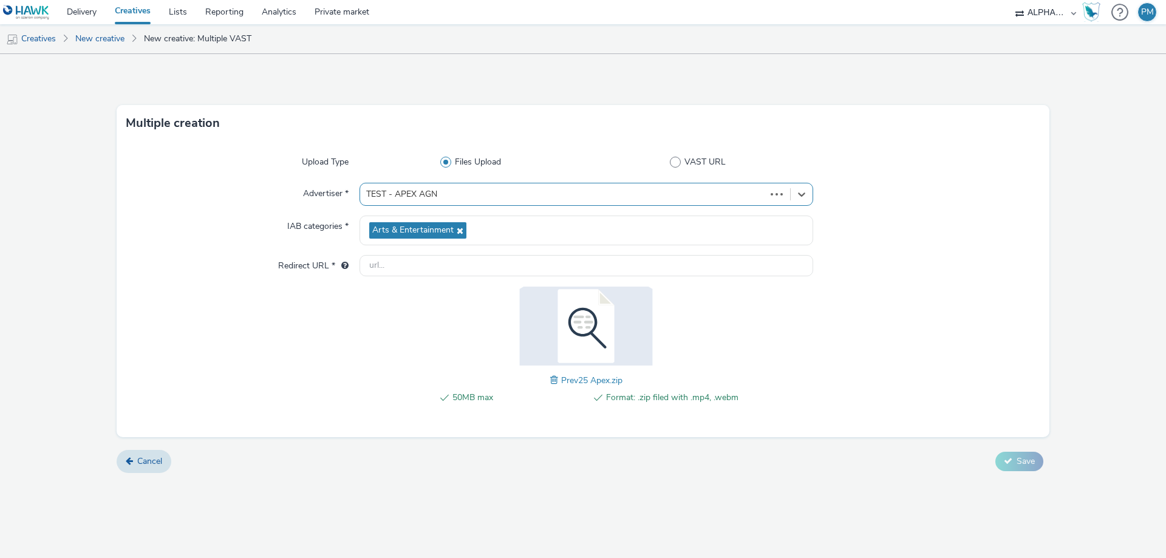
type input "[URL][DOMAIN_NAME]"
click at [1018, 462] on span "Save" at bounding box center [1026, 461] width 18 height 12
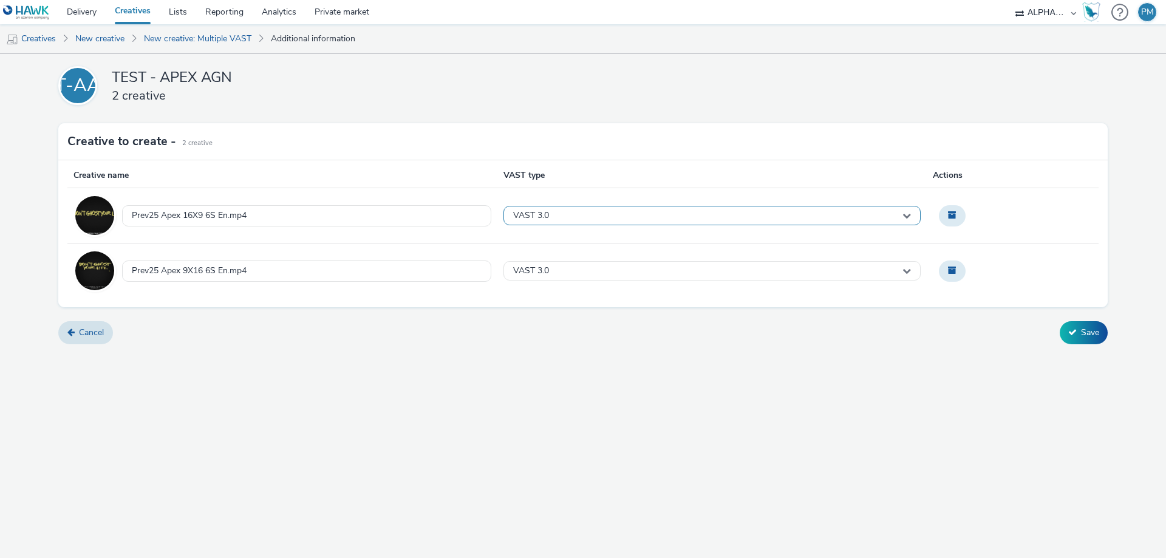
click at [889, 217] on div "VAST 3.0" at bounding box center [712, 215] width 418 height 19
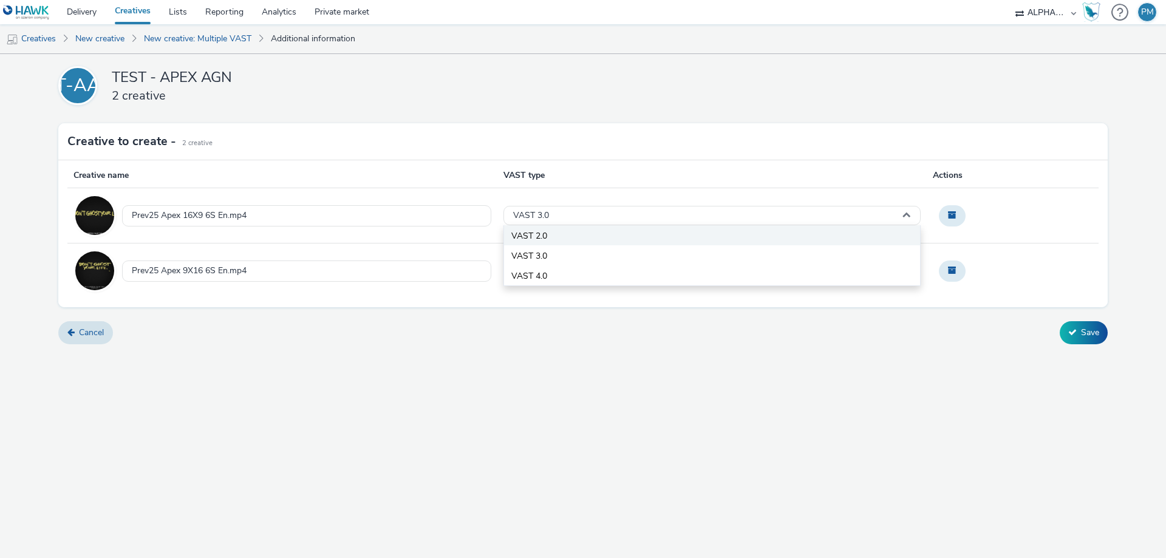
click at [566, 236] on li "VAST 2.0" at bounding box center [712, 235] width 417 height 20
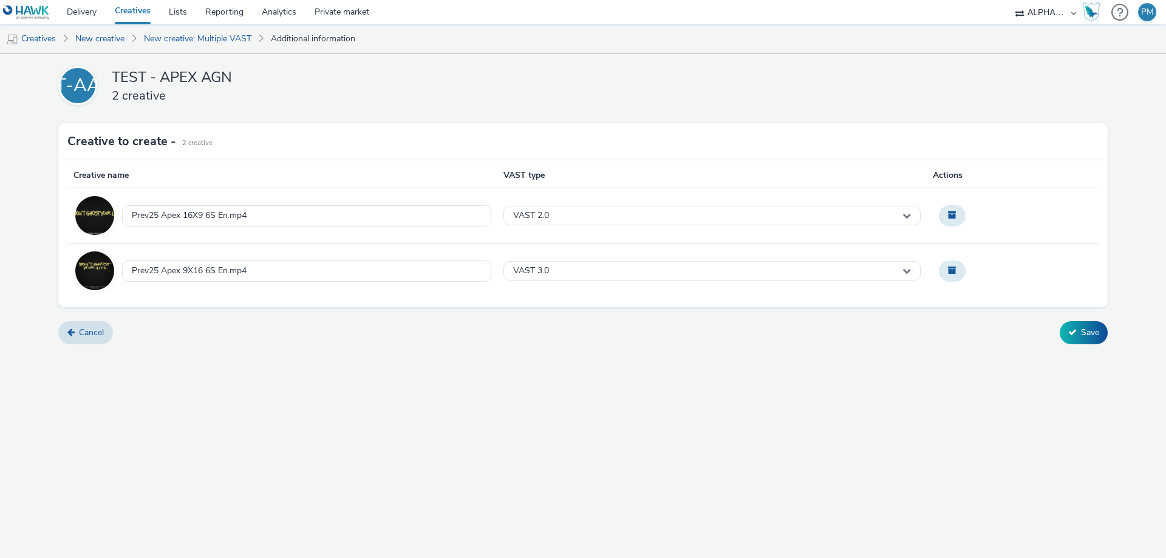
click at [134, 180] on div "Creative name" at bounding box center [282, 178] width 430 height 18
click at [113, 176] on div "Creative name" at bounding box center [282, 178] width 430 height 18
click at [82, 335] on link "Cancel" at bounding box center [85, 332] width 55 height 23
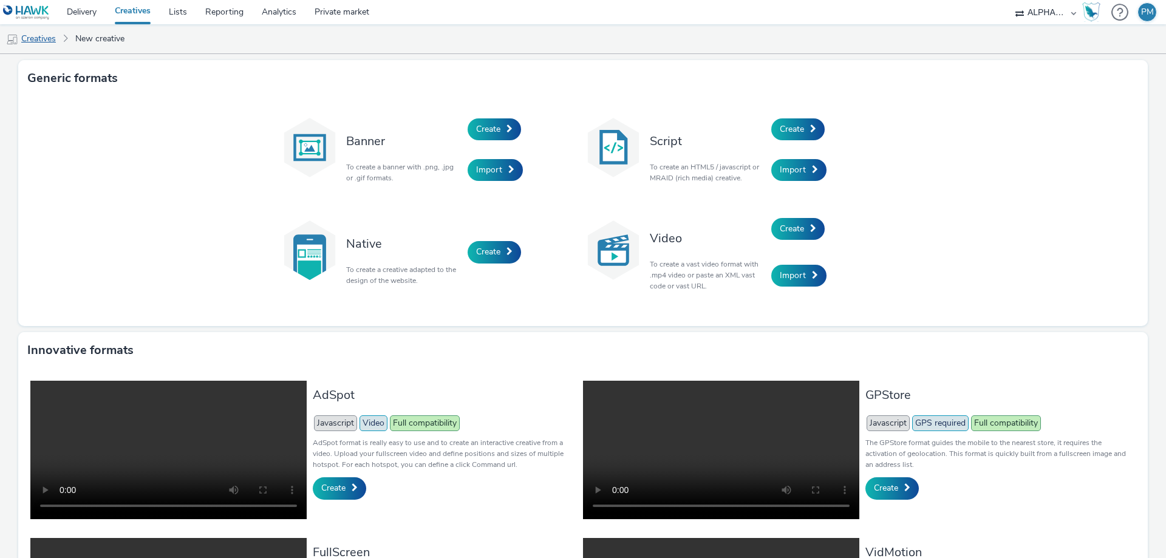
click at [43, 40] on link "Creatives" at bounding box center [31, 38] width 62 height 29
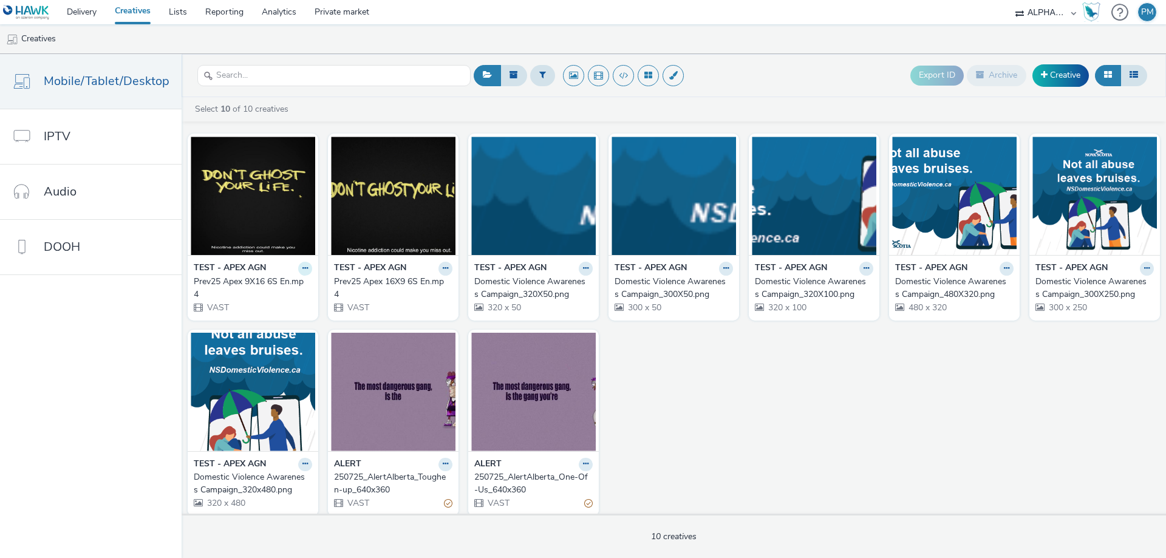
click at [302, 268] on icon at bounding box center [304, 268] width 5 height 7
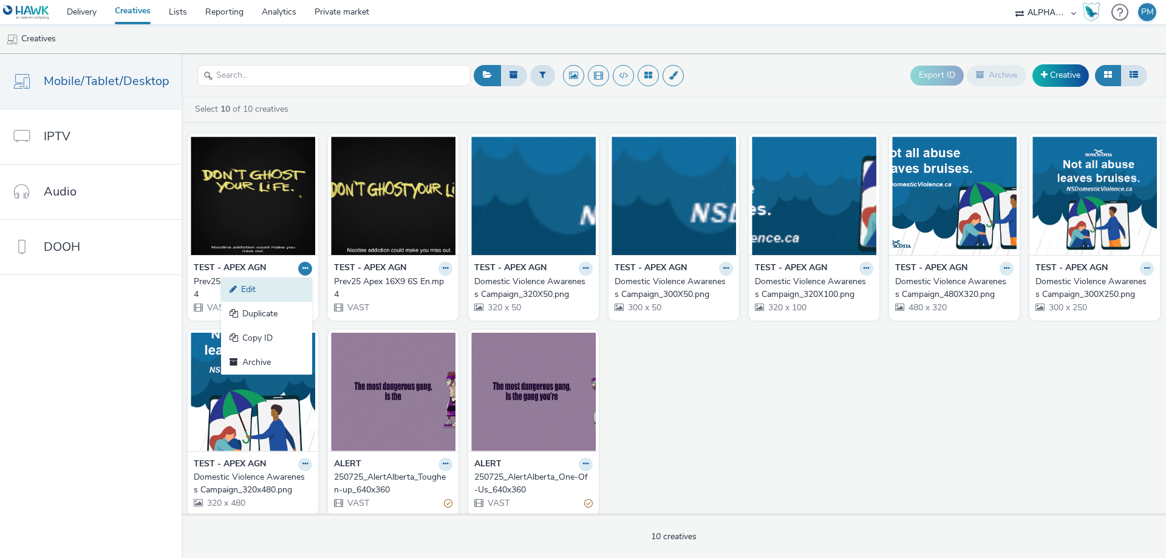
click at [233, 290] on icon at bounding box center [236, 289] width 12 height 9
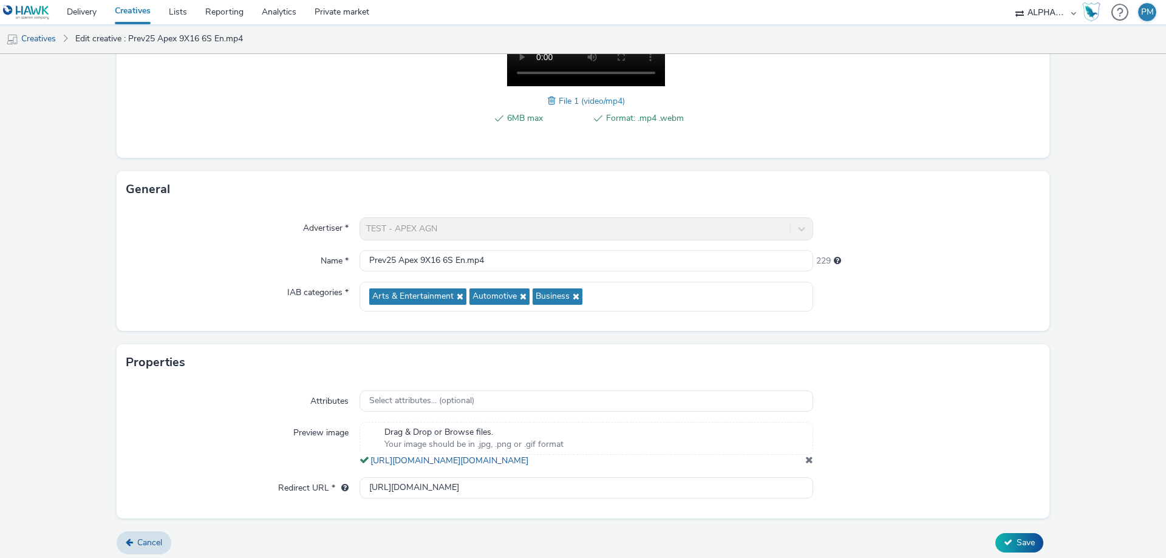
scroll to position [261, 0]
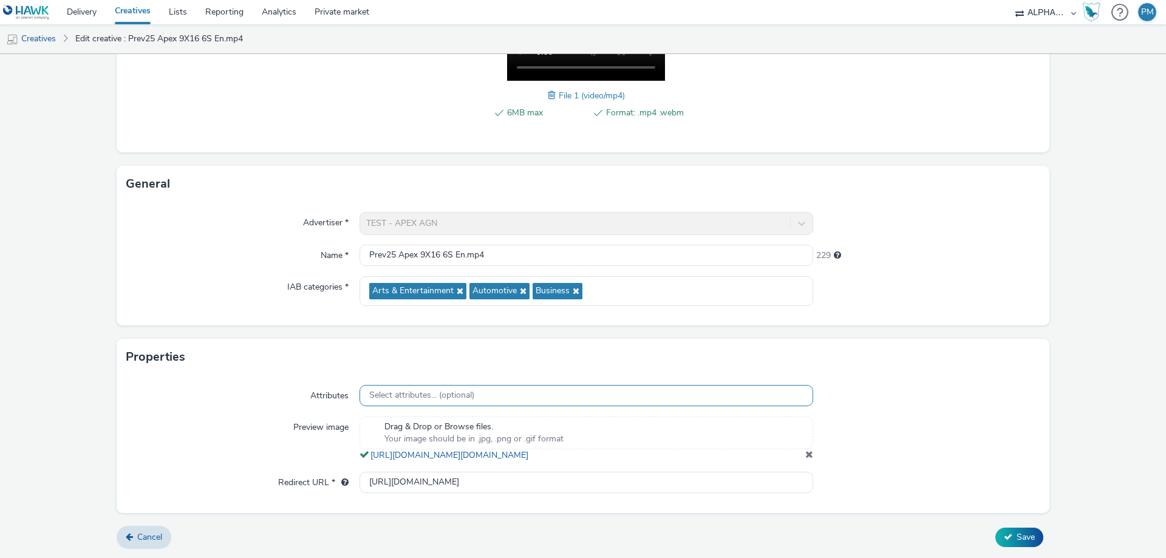
click at [789, 385] on div "Select attributes... (optional)" at bounding box center [587, 395] width 454 height 21
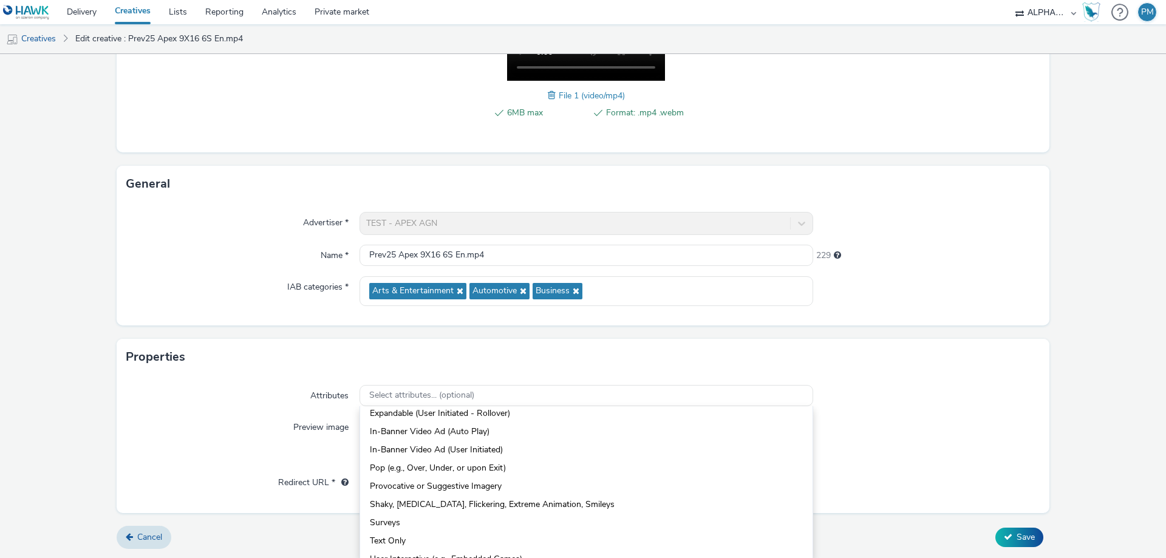
scroll to position [121, 0]
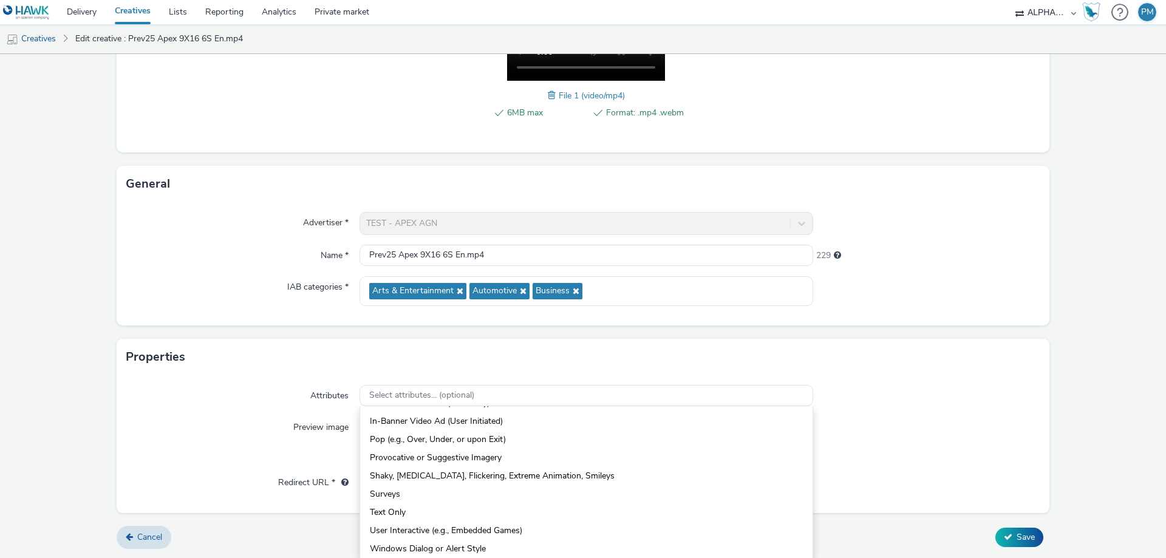
click at [951, 385] on div at bounding box center [926, 396] width 227 height 22
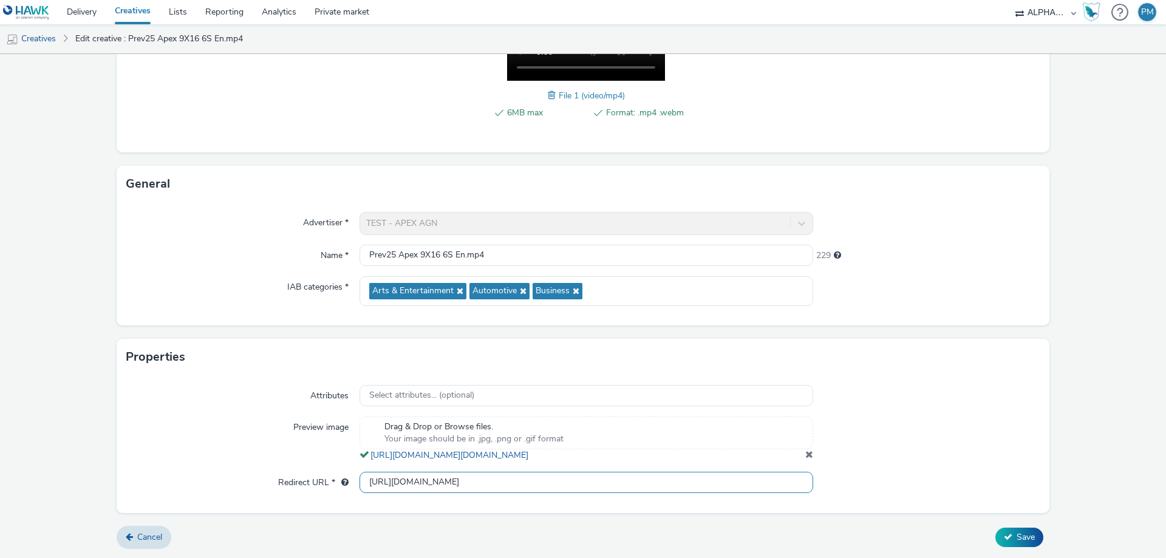
click at [518, 489] on input "[URL][DOMAIN_NAME]" at bounding box center [587, 482] width 454 height 21
drag, startPoint x: 517, startPoint y: 487, endPoint x: 350, endPoint y: 482, distance: 166.5
click at [350, 482] on div "Redirect URL * [URL][DOMAIN_NAME]" at bounding box center [582, 483] width 913 height 22
paste input "s://[DOMAIN_NAME][URL]"
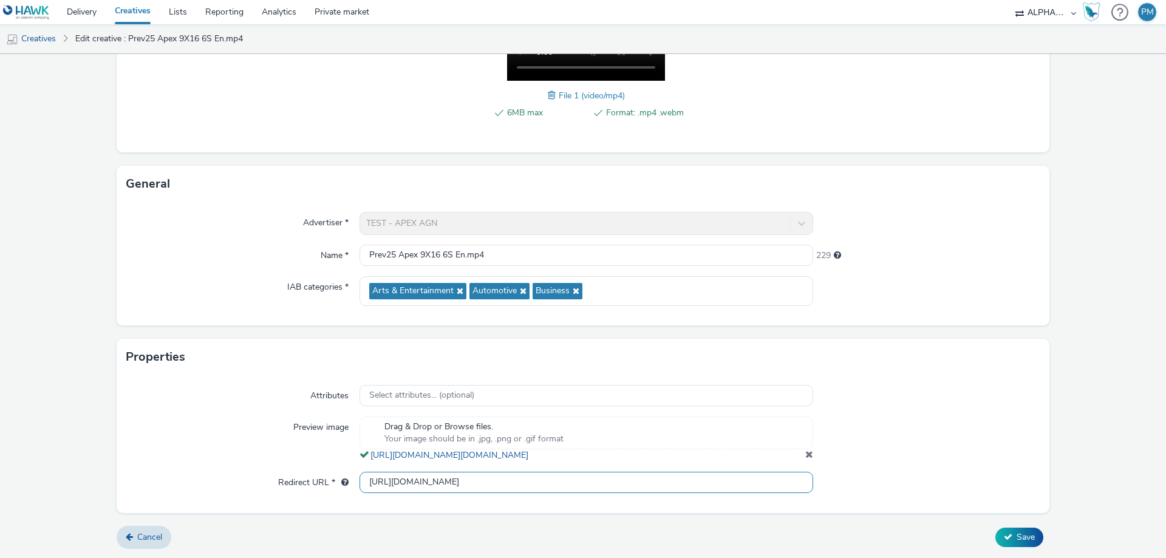
type input "[URL][DOMAIN_NAME]"
click at [188, 432] on div "Preview image" at bounding box center [242, 439] width 233 height 45
click at [1017, 536] on span "Save" at bounding box center [1026, 537] width 18 height 12
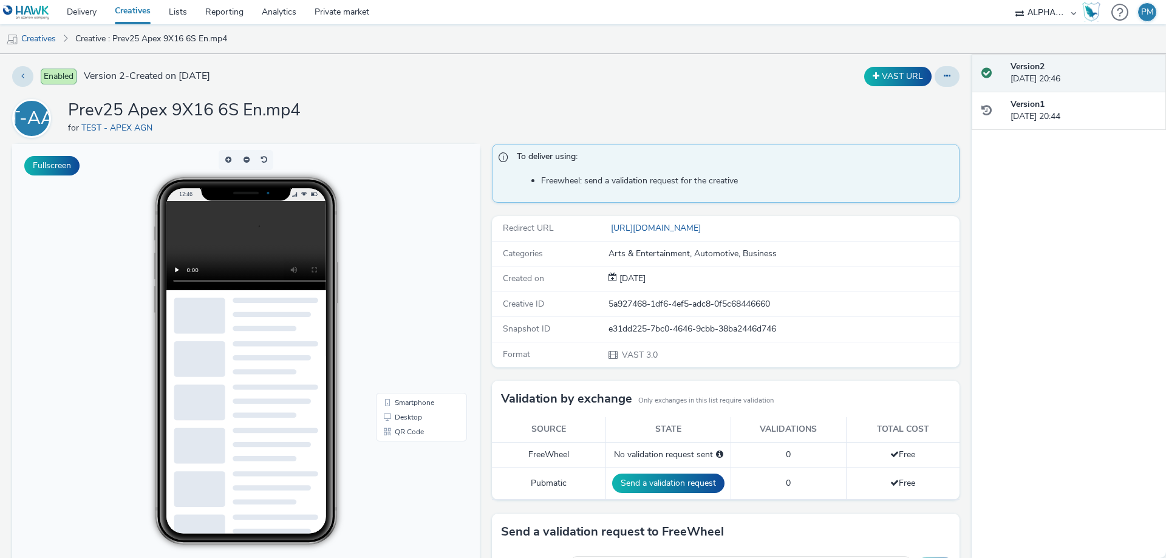
scroll to position [61, 0]
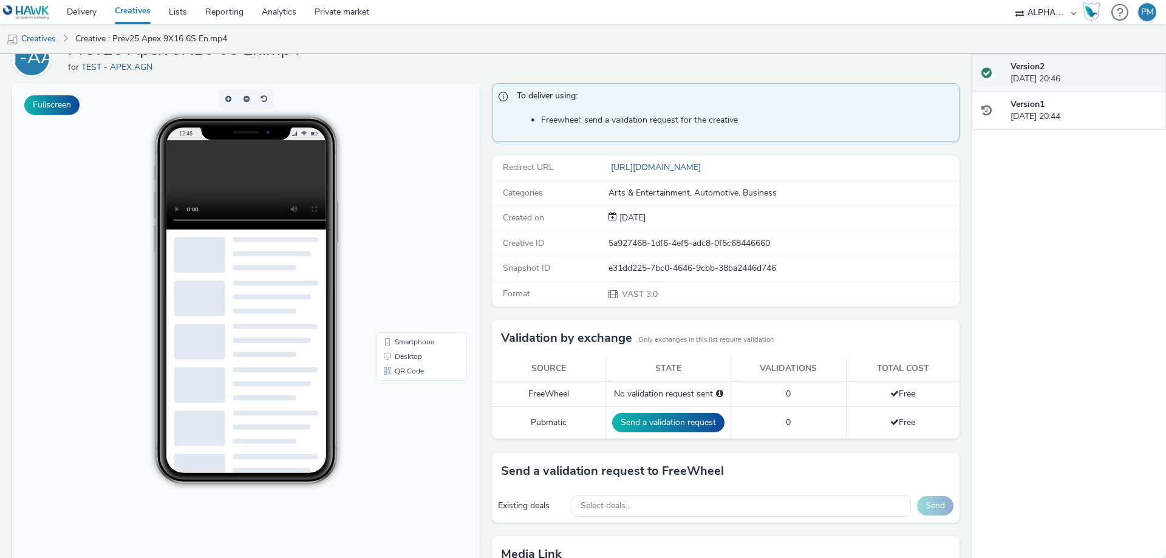
click at [194, 188] on video at bounding box center [255, 184] width 179 height 89
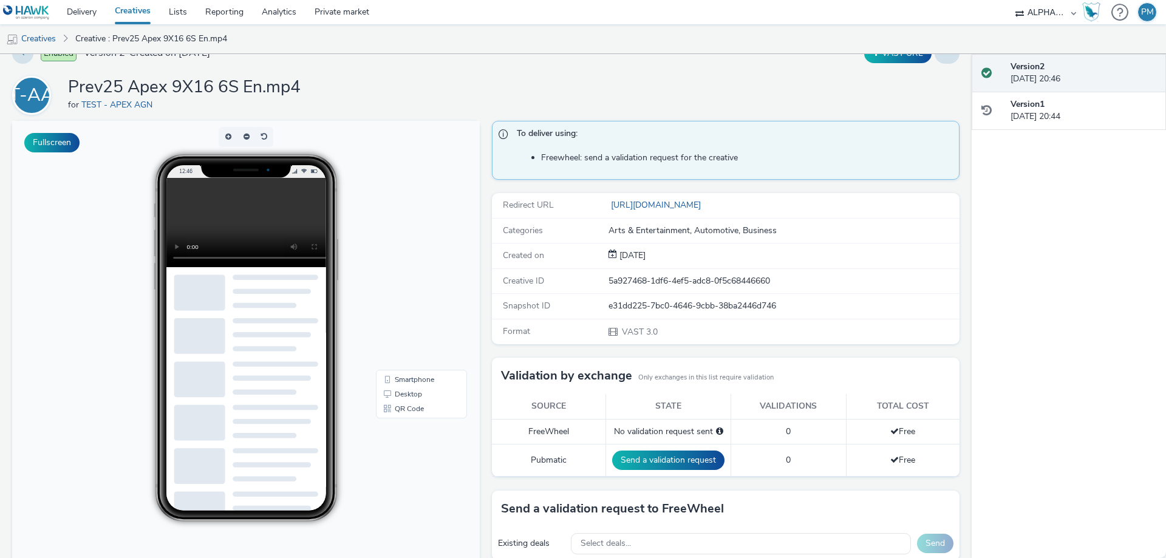
scroll to position [0, 0]
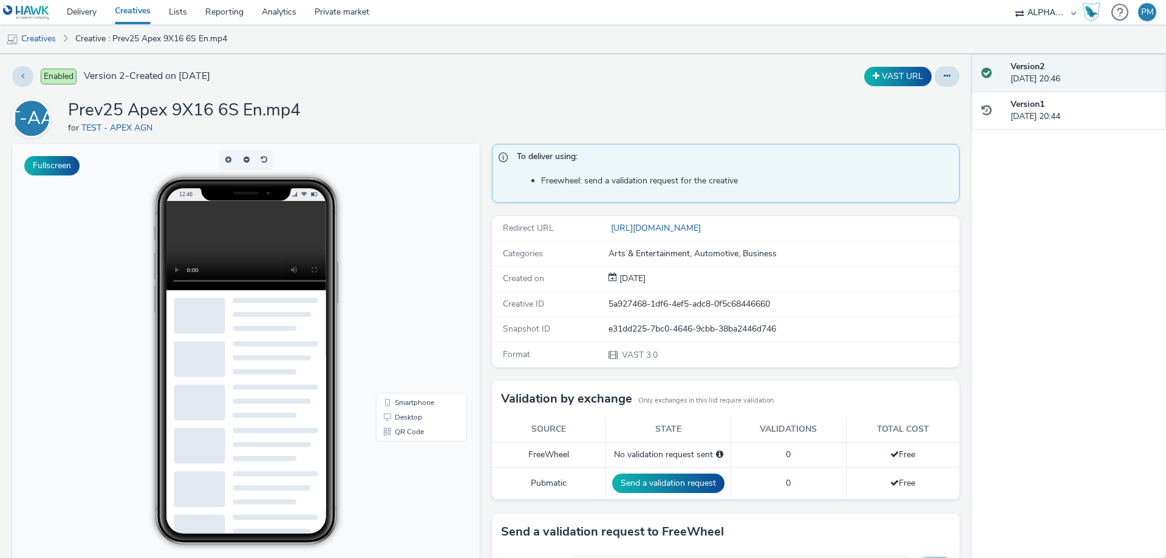
click at [371, 276] on div "12:46" at bounding box center [246, 360] width 250 height 367
click at [26, 73] on button at bounding box center [22, 76] width 21 height 21
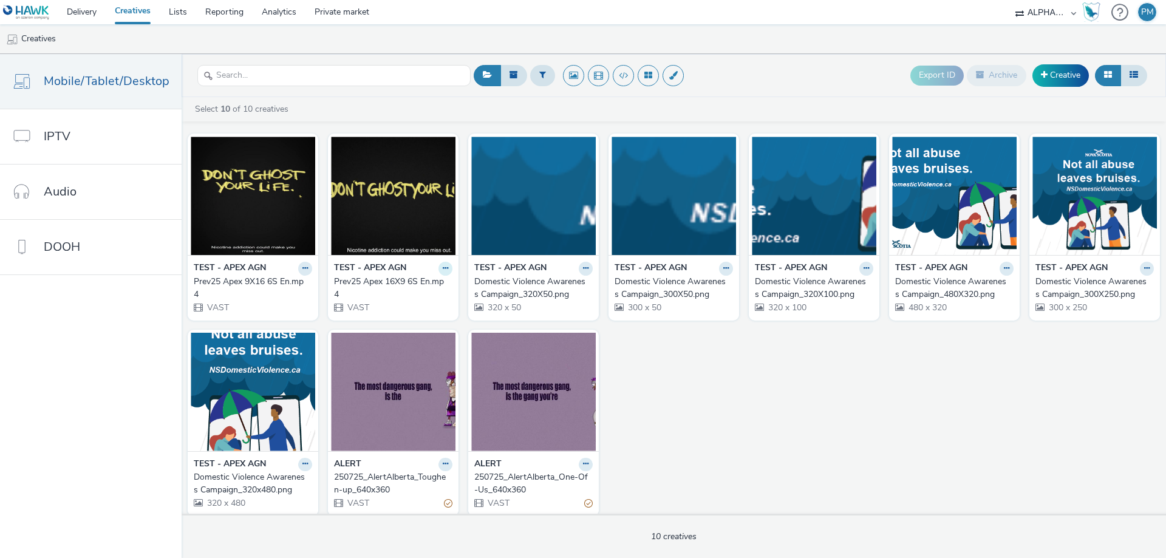
click at [443, 269] on icon at bounding box center [445, 268] width 5 height 7
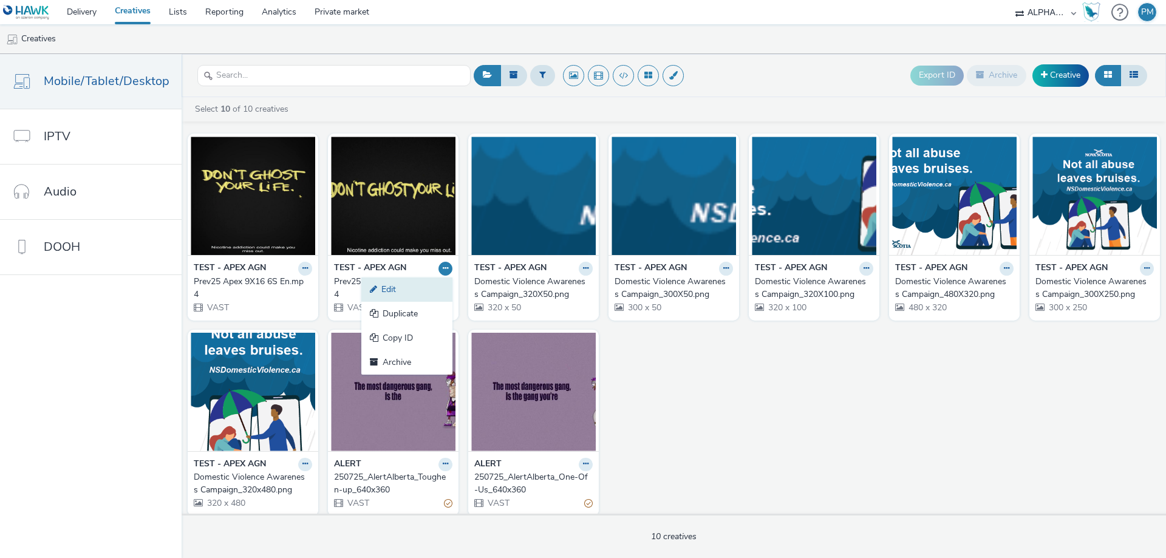
click at [410, 294] on link "Edit" at bounding box center [406, 290] width 91 height 24
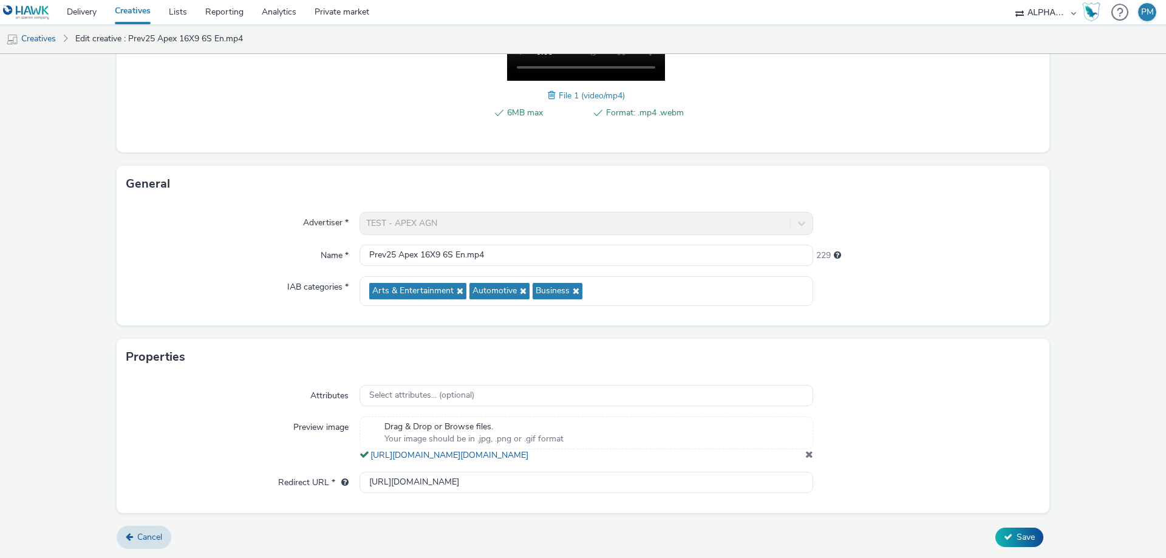
scroll to position [261, 0]
drag, startPoint x: 531, startPoint y: 486, endPoint x: 297, endPoint y: 486, distance: 234.4
click at [297, 486] on div "Redirect URL * [URL][DOMAIN_NAME]" at bounding box center [582, 483] width 913 height 22
paste input "s://[DOMAIN_NAME][URL]"
type input "[URL][DOMAIN_NAME]"
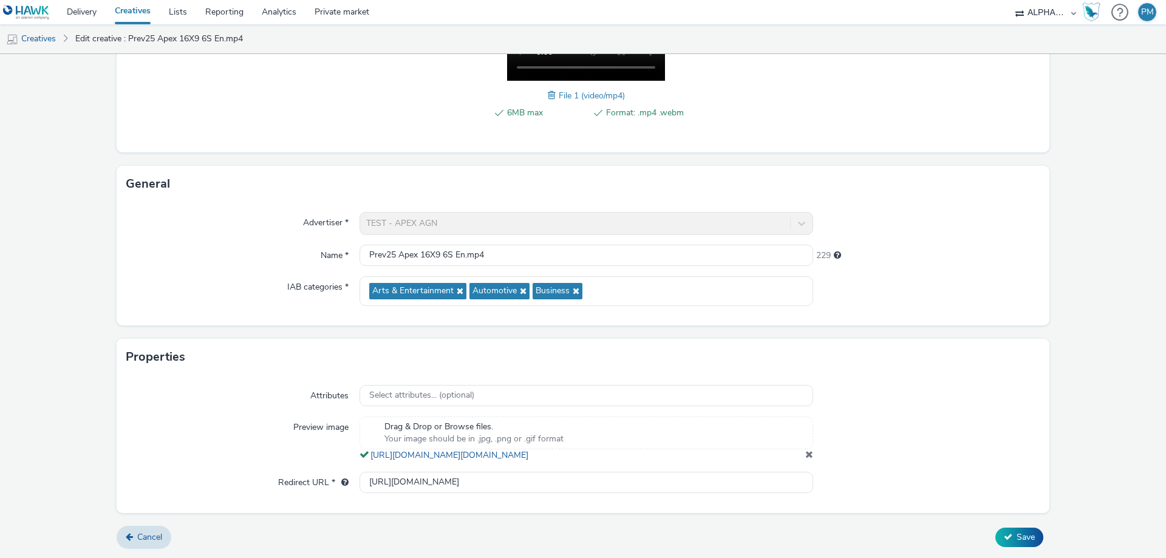
click at [176, 475] on div "Redirect URL *" at bounding box center [242, 483] width 233 height 22
click at [1024, 470] on div "Attributes Select attributes... (optional) Preview image Drag & Drop or Browse …" at bounding box center [583, 443] width 933 height 137
click at [1018, 535] on span "Save" at bounding box center [1026, 537] width 18 height 12
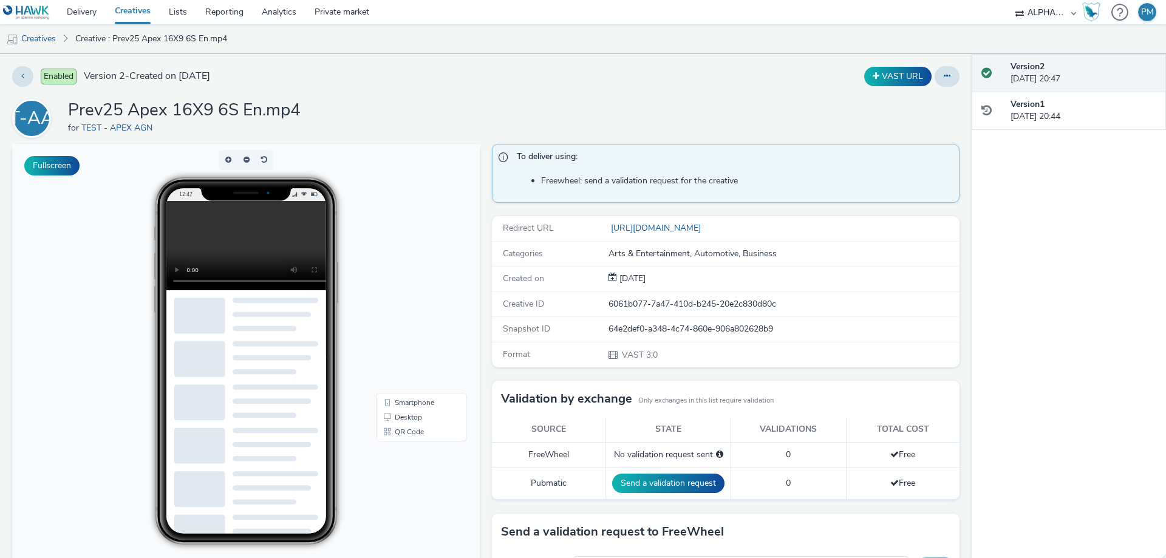
click at [257, 234] on video at bounding box center [255, 245] width 179 height 89
click at [121, 290] on div "12:47" at bounding box center [246, 360] width 250 height 367
click at [233, 245] on video at bounding box center [255, 245] width 179 height 89
click at [235, 253] on video at bounding box center [255, 245] width 179 height 89
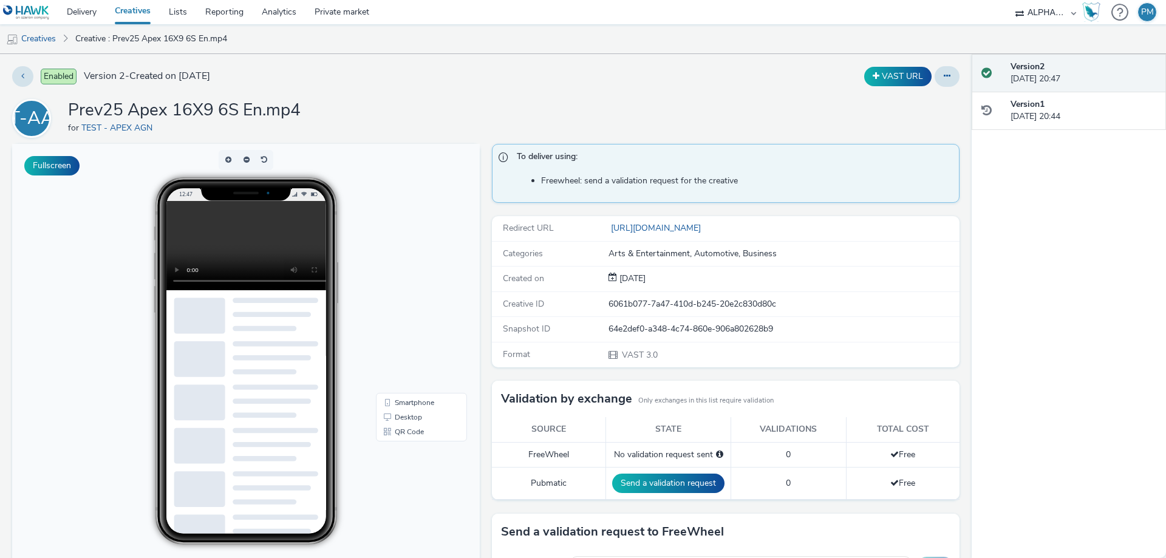
click at [231, 245] on video at bounding box center [255, 245] width 179 height 89
click at [241, 245] on video at bounding box center [255, 245] width 179 height 89
click at [706, 228] on link "[URL][DOMAIN_NAME]" at bounding box center [657, 228] width 97 height 12
click at [457, 184] on body "12:47 Smartphone Desktop QR Code" at bounding box center [246, 393] width 468 height 498
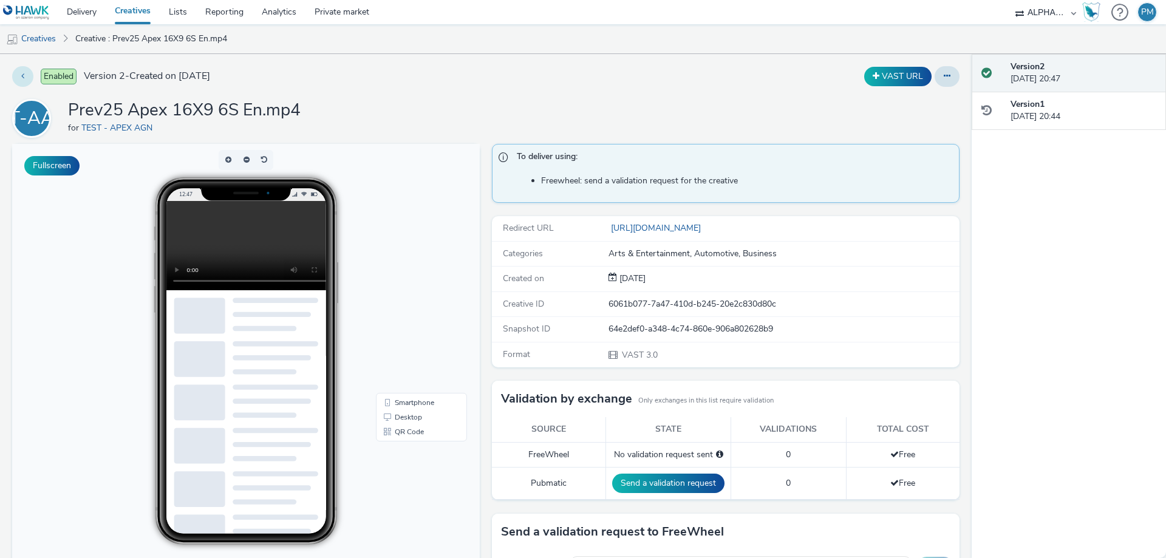
click at [17, 77] on button at bounding box center [22, 76] width 21 height 21
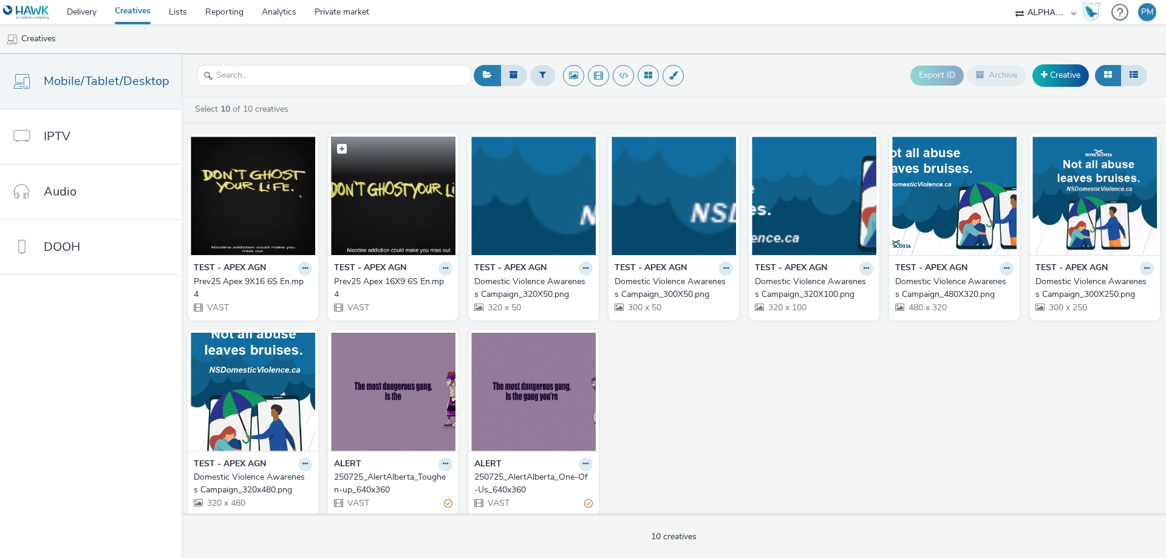
click at [337, 149] on span at bounding box center [342, 149] width 10 height 10
click at [337, 149] on span at bounding box center [342, 149] width 11 height 11
click at [337, 151] on span at bounding box center [342, 149] width 10 height 10
checkbox input "true"
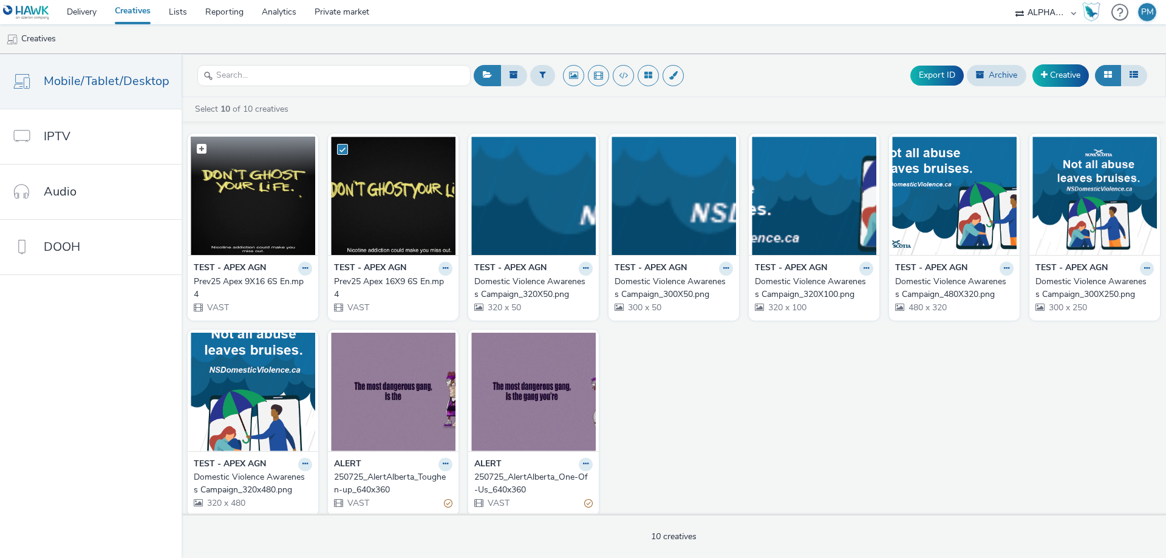
click at [197, 151] on span at bounding box center [202, 149] width 10 height 10
click at [197, 149] on span at bounding box center [202, 149] width 11 height 11
checkbox input "false"
click at [337, 149] on span at bounding box center [342, 149] width 11 height 11
checkbox input "false"
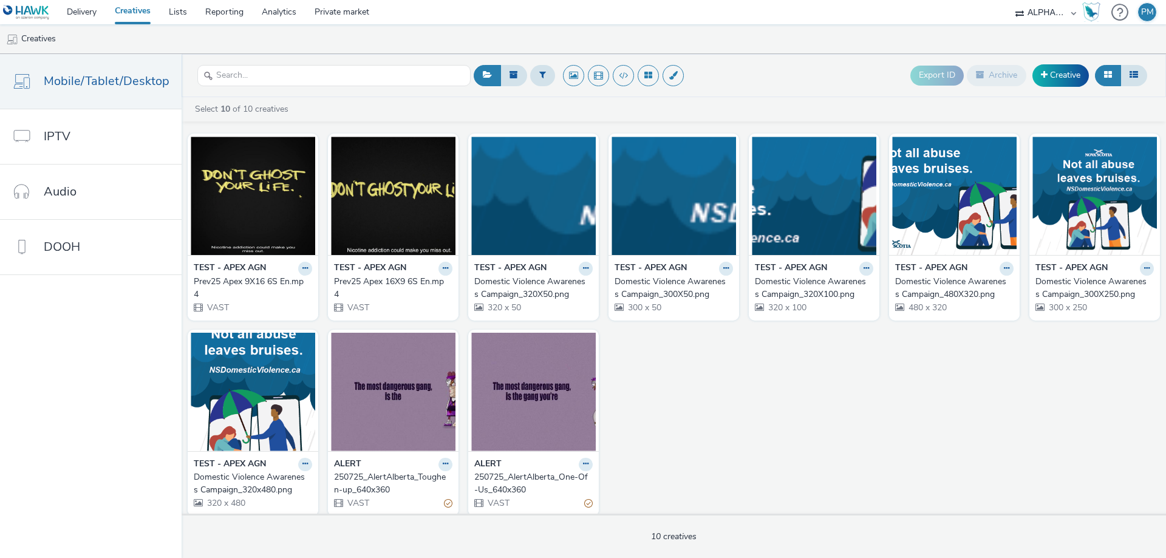
click at [689, 366] on div "TEST - APEX AGN Prev25 Apex 9X16 6S En.mp4 VAST TEST - APEX AGN Prev25 Apex 16X…" at bounding box center [674, 325] width 984 height 394
click at [1074, 73] on link "Creative" at bounding box center [1060, 75] width 56 height 22
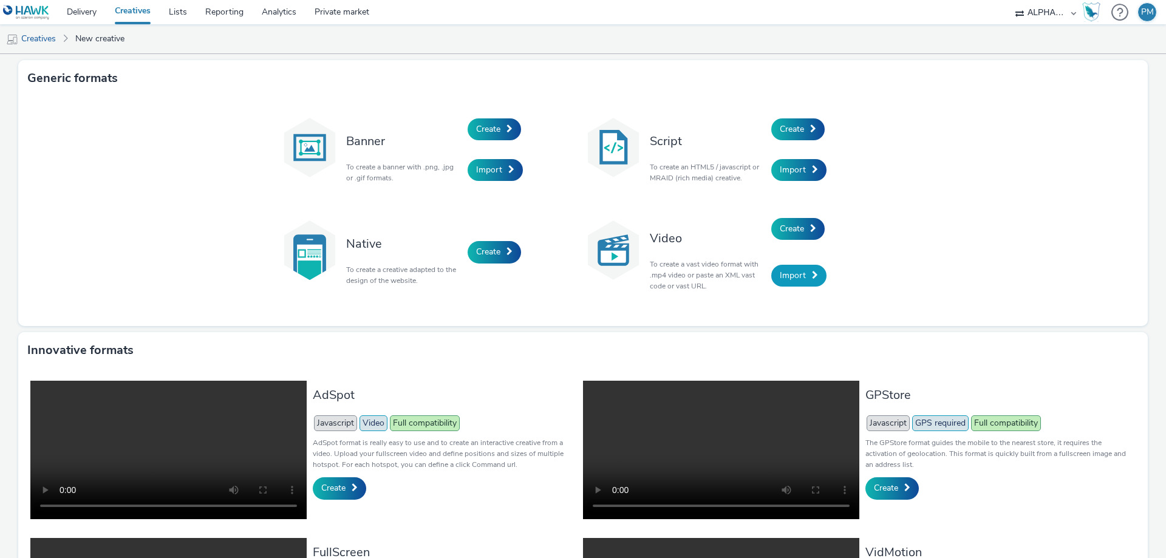
click at [800, 278] on span "Import" at bounding box center [793, 276] width 26 height 12
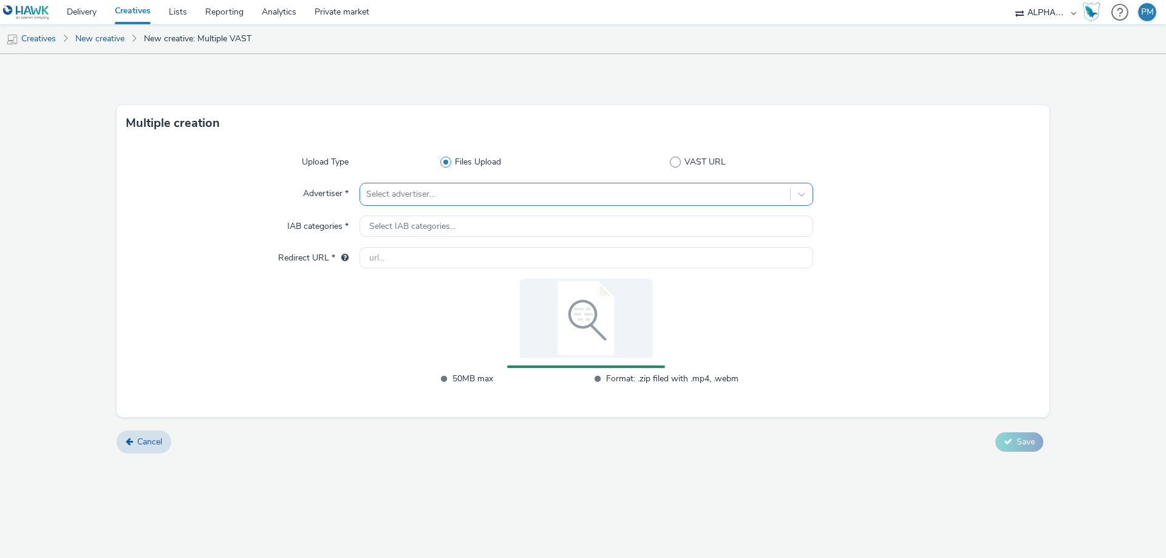
click at [406, 188] on div at bounding box center [575, 194] width 418 height 15
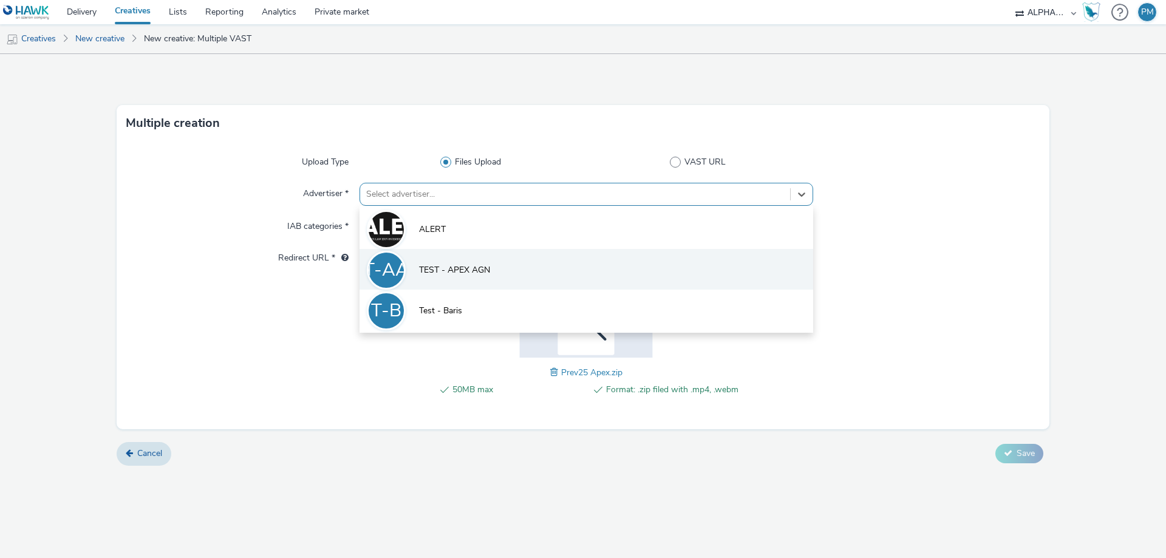
click at [446, 265] on span "TEST - APEX AGN" at bounding box center [454, 270] width 71 height 12
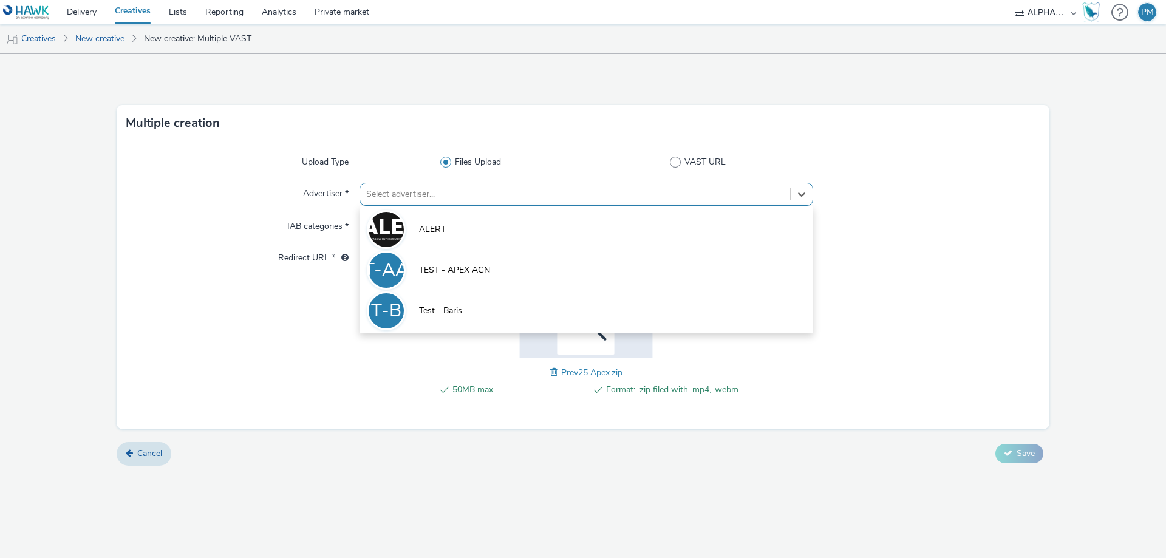
type input "[URL][DOMAIN_NAME]"
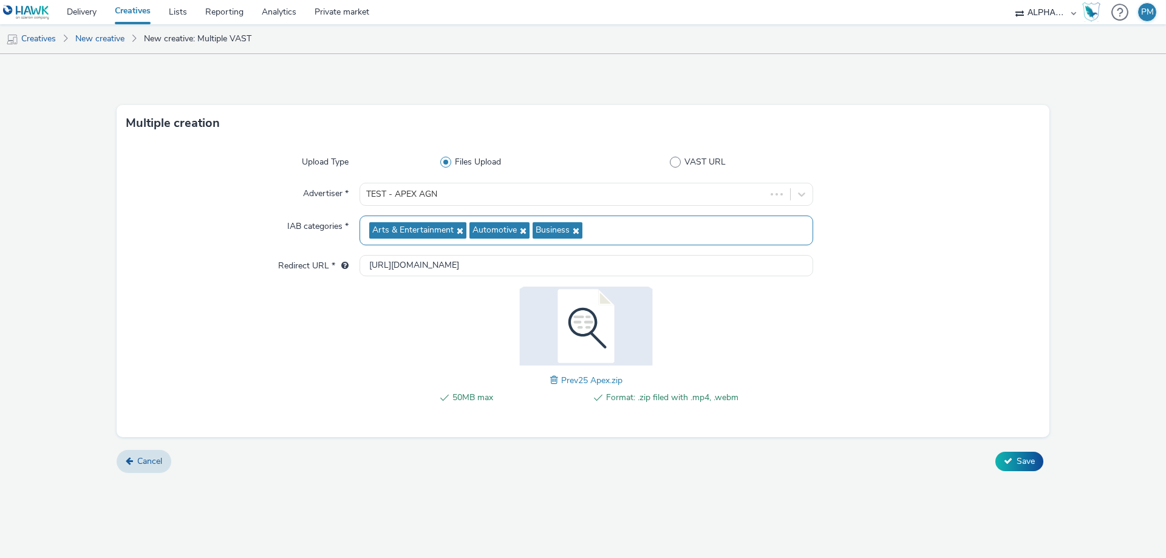
click at [522, 230] on icon at bounding box center [522, 231] width 10 height 9
click at [511, 233] on icon at bounding box center [511, 231] width 10 height 9
click at [140, 464] on span "Cancel" at bounding box center [149, 461] width 25 height 12
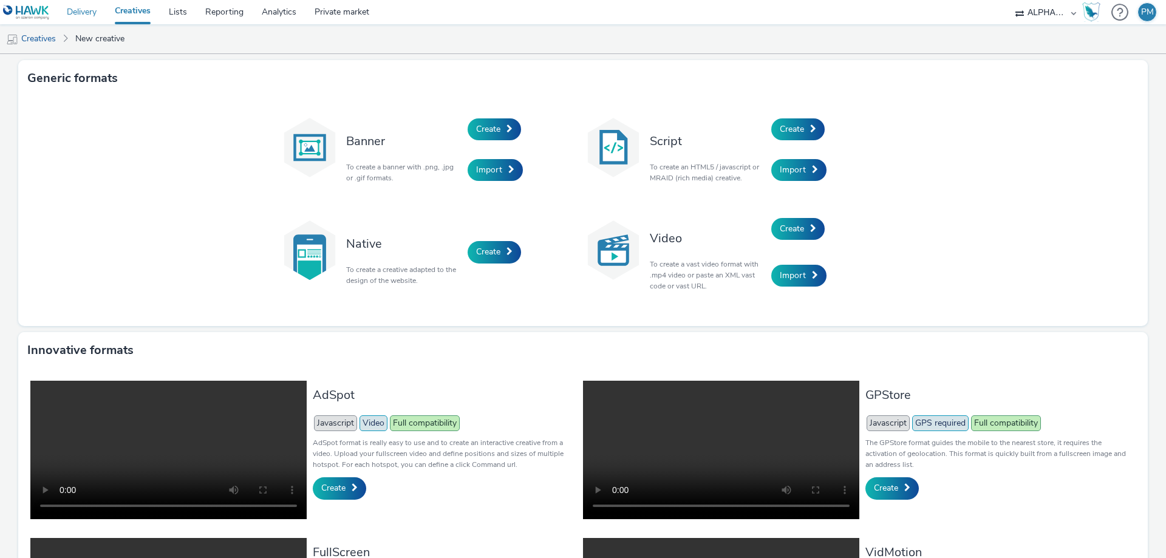
click at [86, 13] on link "Delivery" at bounding box center [82, 12] width 48 height 24
